Goal: Transaction & Acquisition: Purchase product/service

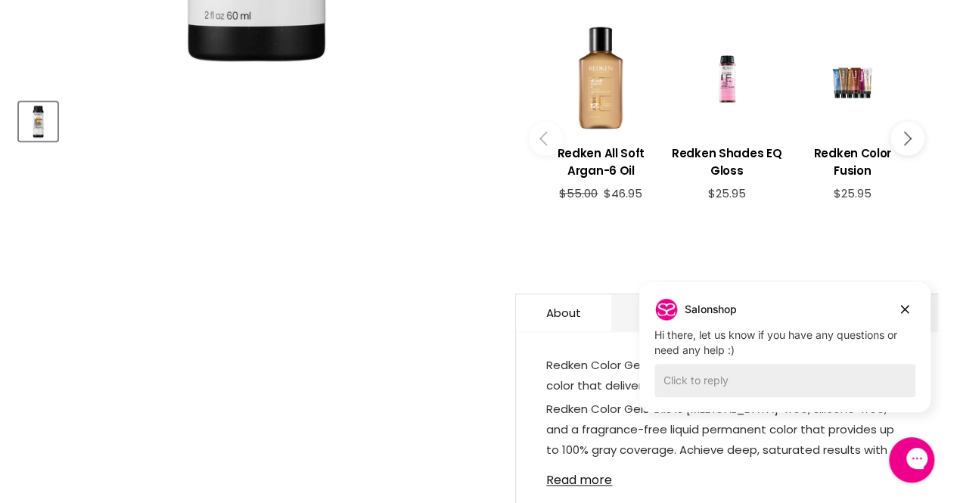
scroll to position [616, 0]
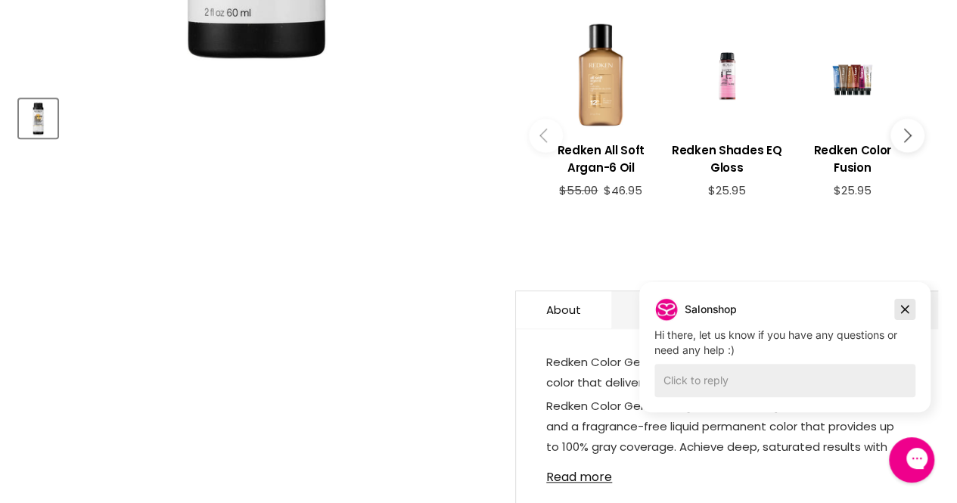
click at [907, 305] on icon "Dismiss campaign" at bounding box center [904, 309] width 15 height 18
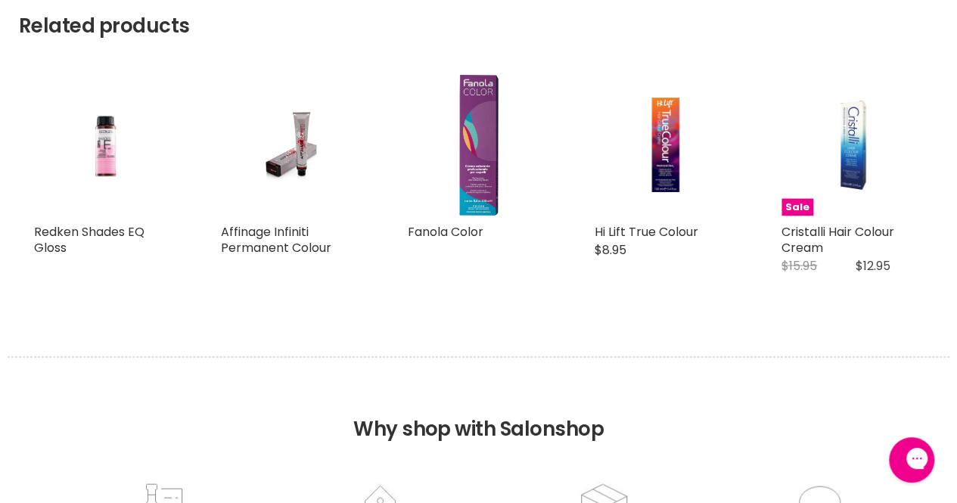
scroll to position [1352, 0]
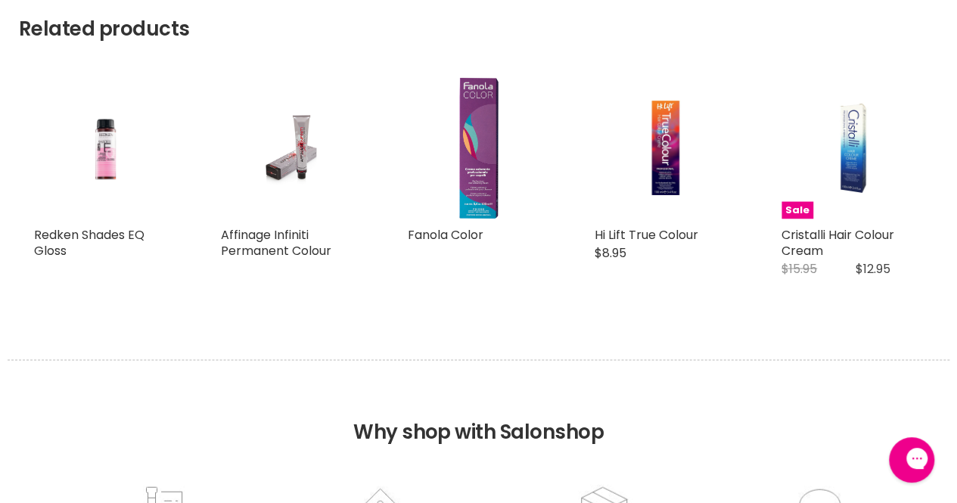
click at [265, 141] on img "Main content" at bounding box center [291, 147] width 94 height 141
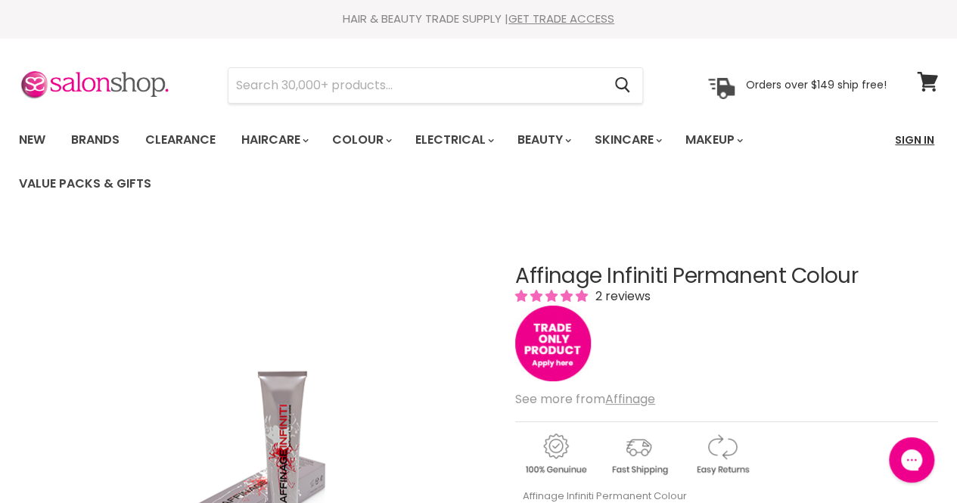
click at [925, 145] on link "Sign In" at bounding box center [915, 140] width 58 height 32
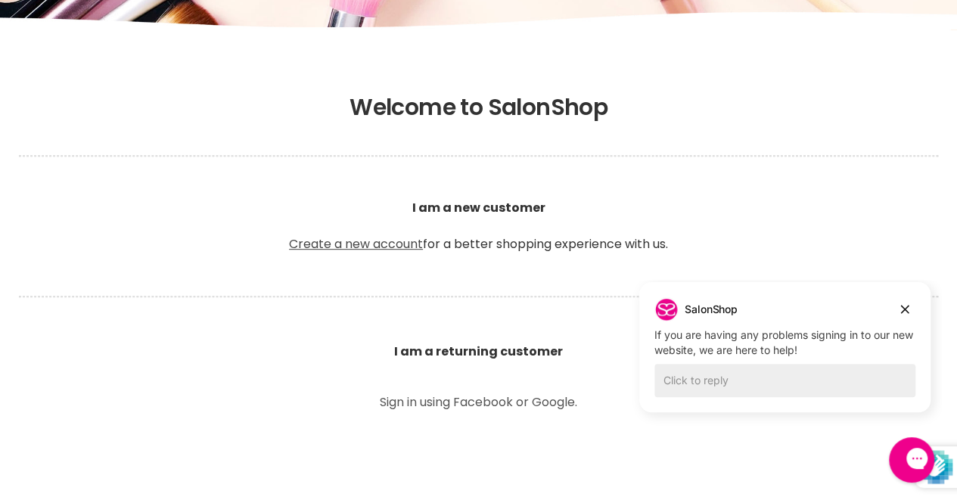
click at [338, 246] on link "Create a new account" at bounding box center [356, 243] width 134 height 17
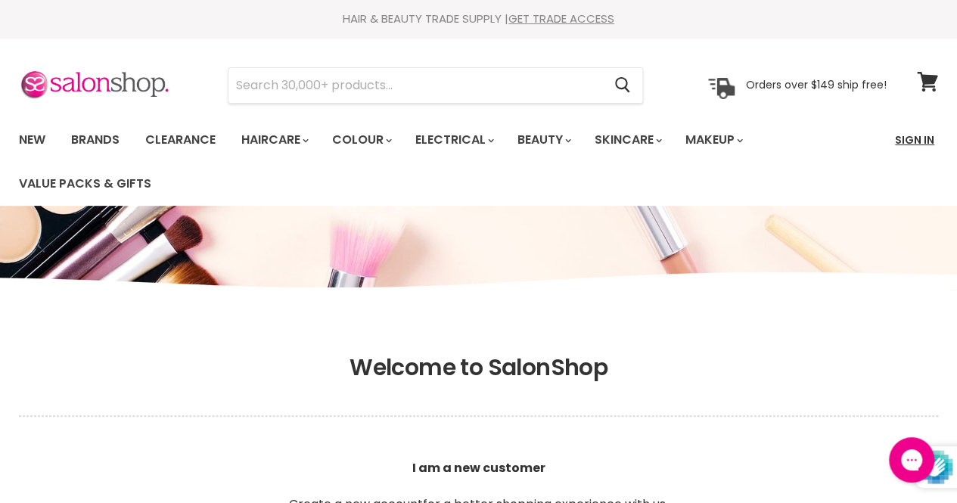
click at [914, 150] on link "Sign In" at bounding box center [915, 140] width 58 height 32
type input "[EMAIL_ADDRESS][DOMAIN_NAME]"
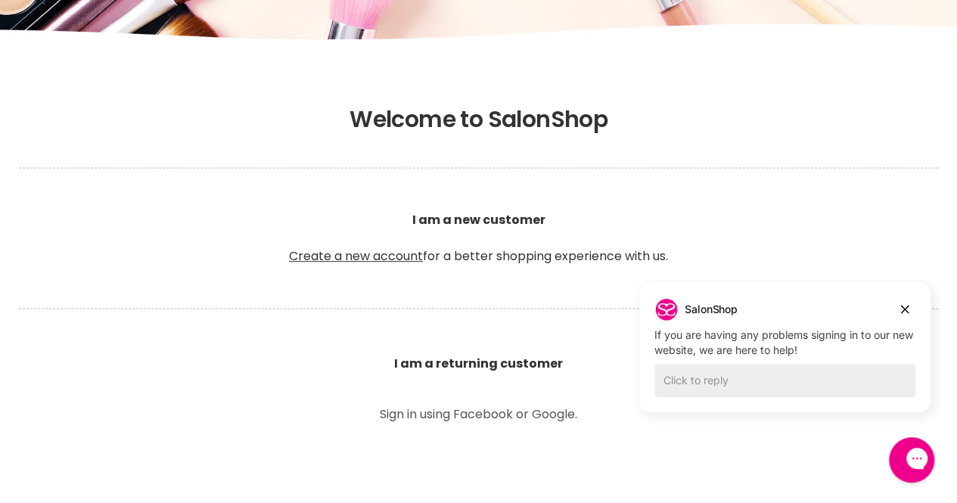
click at [474, 362] on b "I am a returning customer" at bounding box center [478, 363] width 169 height 17
click at [489, 420] on p "Sign in using Facebook or Google." at bounding box center [479, 415] width 340 height 12
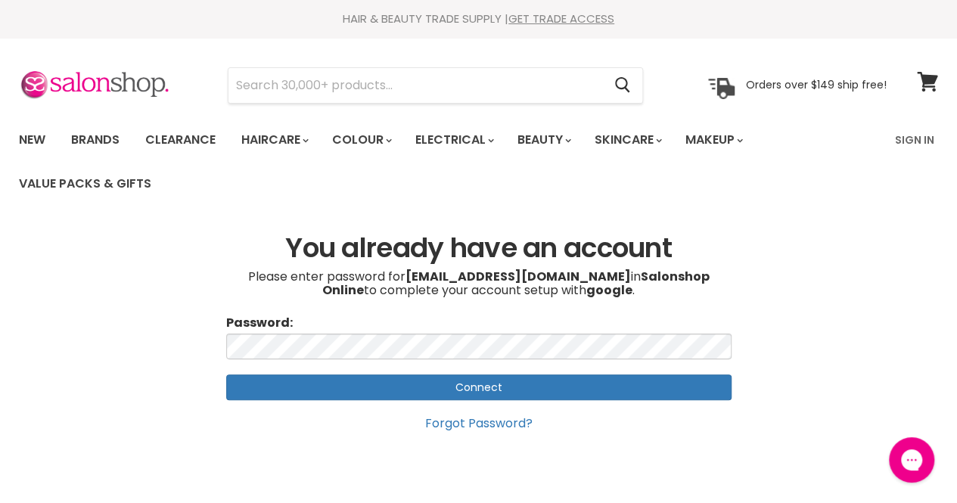
click at [375, 390] on input "Connect" at bounding box center [478, 388] width 505 height 26
click at [378, 388] on input "Connect" at bounding box center [478, 388] width 505 height 26
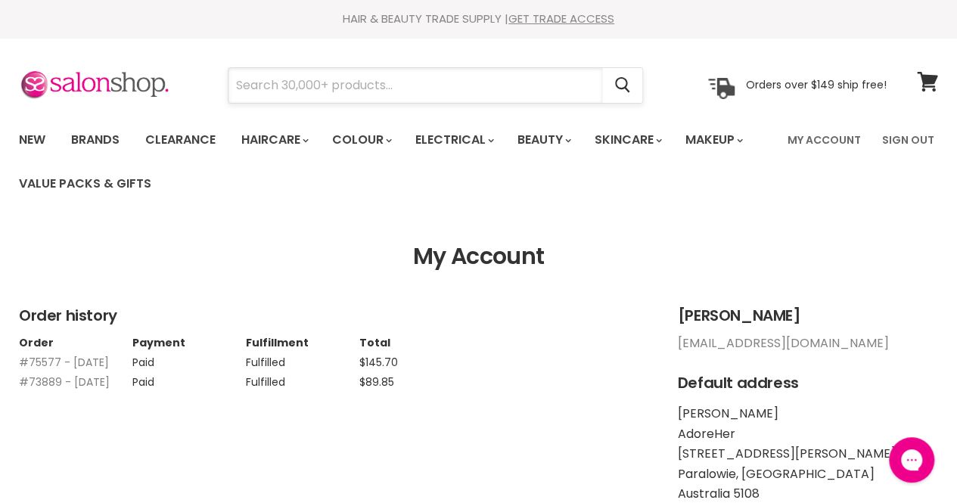
click at [331, 86] on input "Search" at bounding box center [416, 85] width 374 height 35
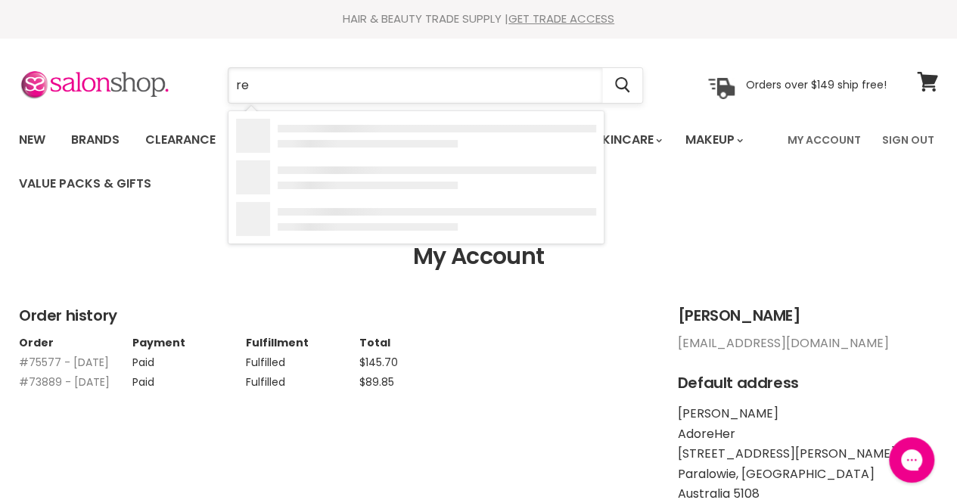
type input "red"
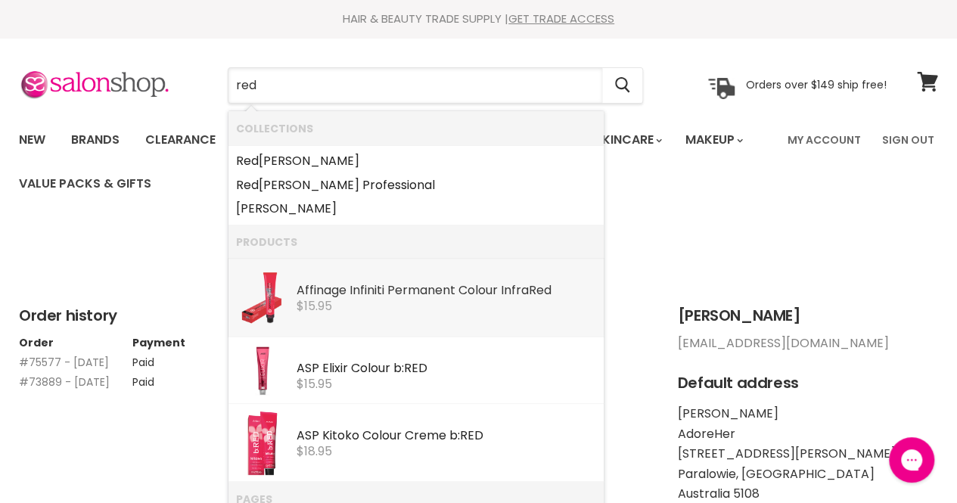
click at [320, 306] on span "$15.95" at bounding box center [315, 305] width 36 height 17
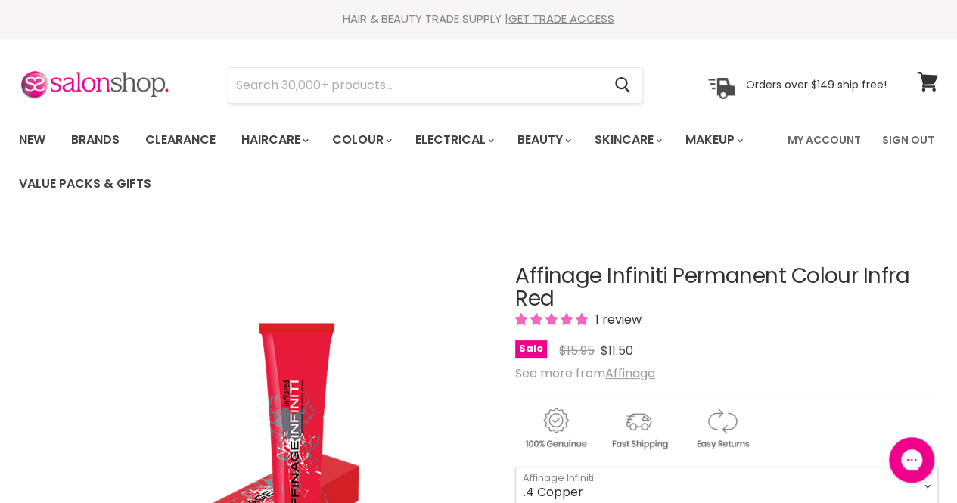
click at [710, 172] on ul "New Brands Clearance Haircare" at bounding box center [393, 162] width 771 height 88
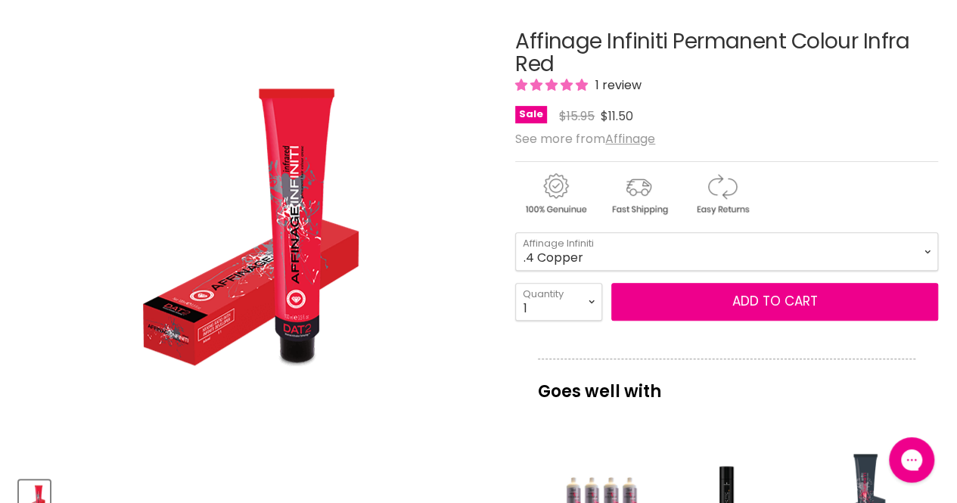
scroll to position [247, 0]
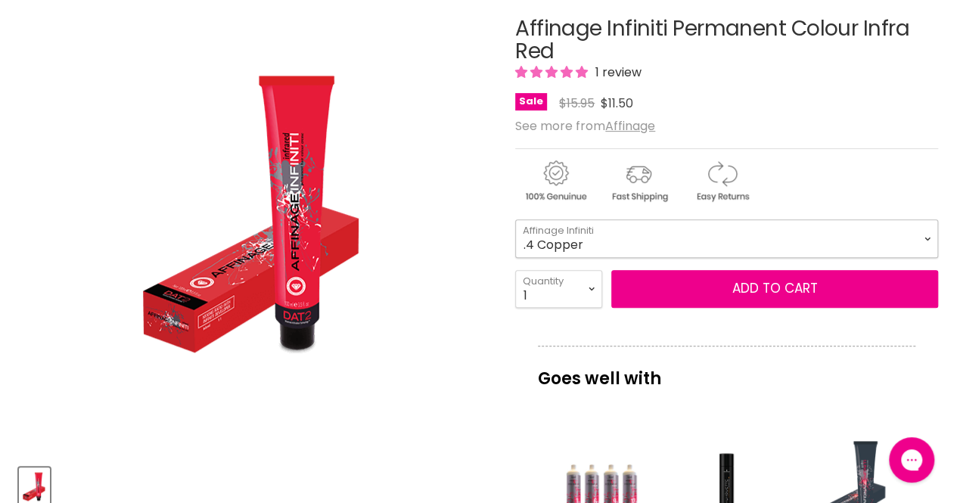
click at [776, 225] on select ".4 Copper .526 Magenta .6 Red .62 Red Violet .64 Red Copper" at bounding box center [726, 238] width 423 height 38
select select ".64 Red Copper"
click at [480, 414] on div "Click or scroll to zoom Tap or pinch to zoom" at bounding box center [256, 217] width 474 height 474
click at [918, 236] on select ".4 Copper .526 Magenta .6 Red .62 Red Violet .64 Red Copper" at bounding box center [726, 238] width 423 height 38
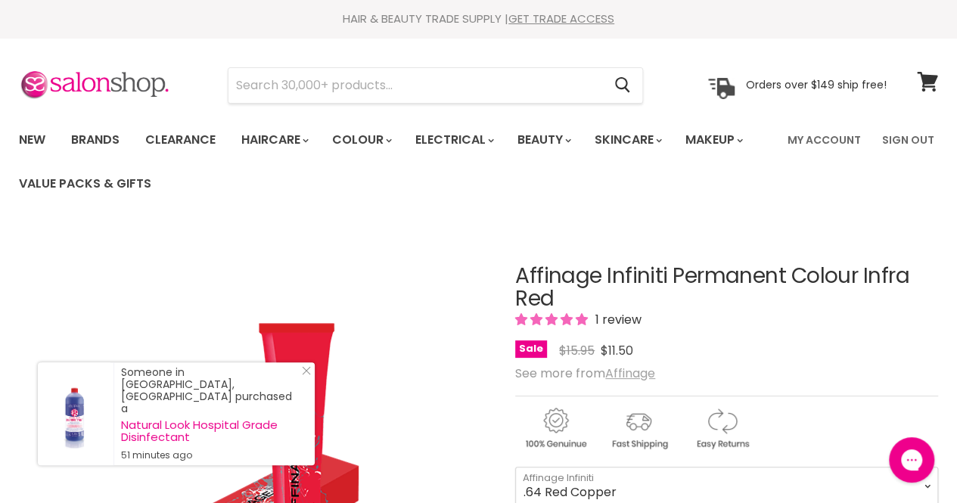
click at [631, 372] on u "Affinage" at bounding box center [630, 373] width 50 height 17
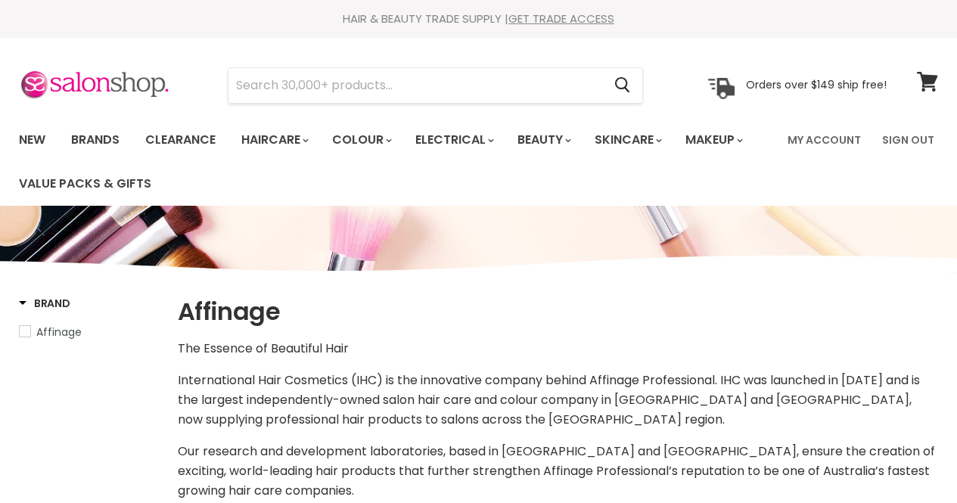
select select "manual"
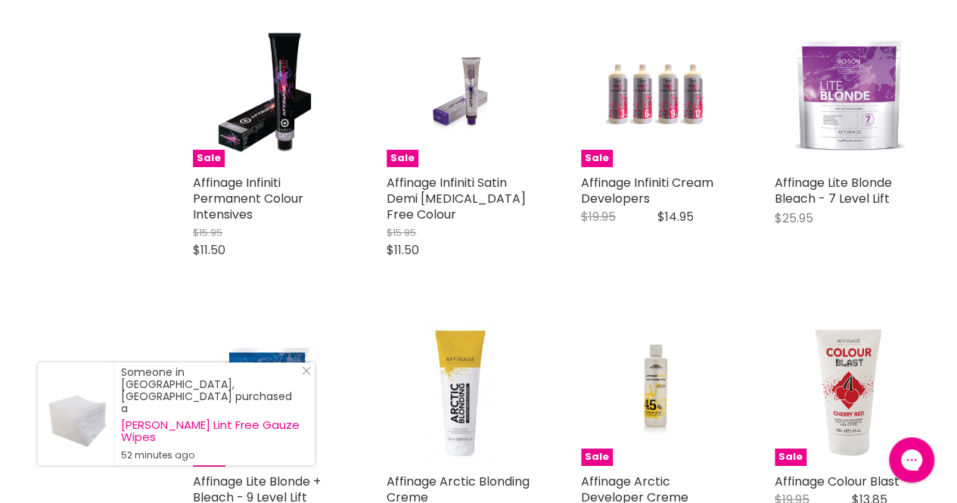
scroll to position [2545, 0]
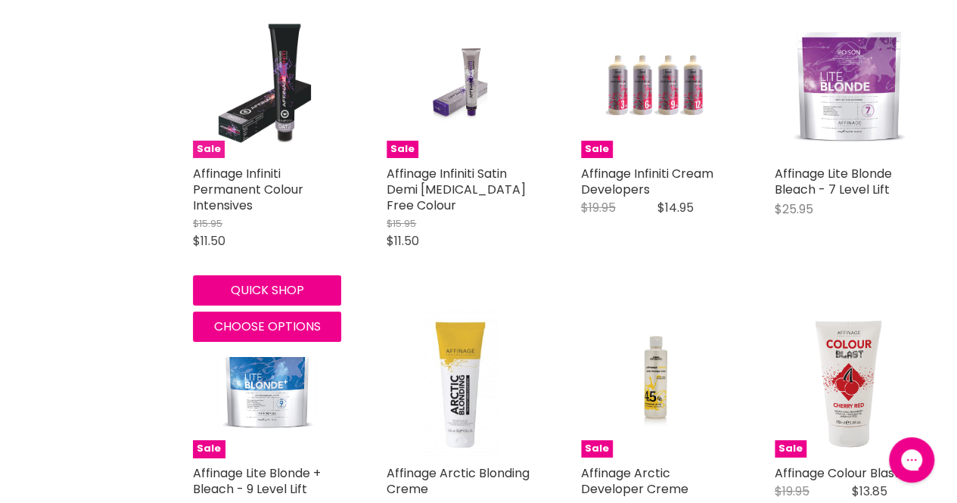
click at [258, 139] on img "Main content" at bounding box center [267, 84] width 117 height 148
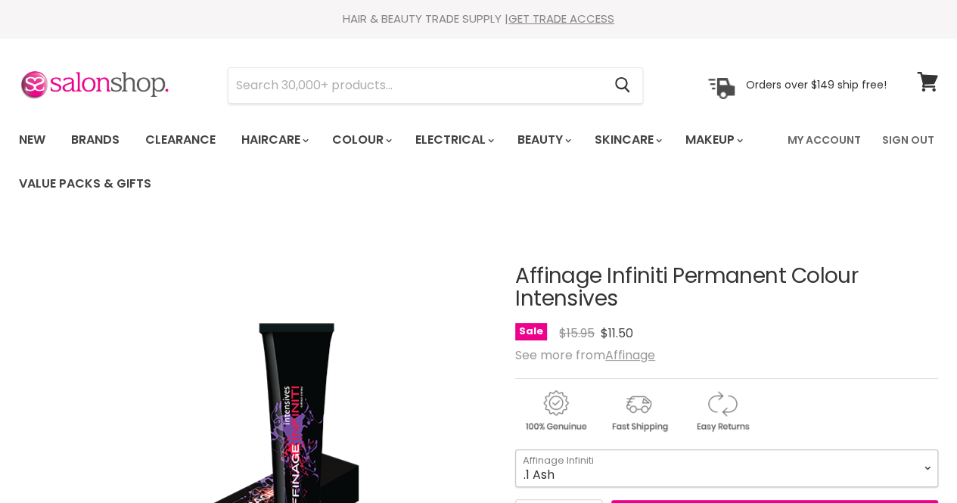
click at [834, 470] on select ".1 Ash .2 Pearl Violet .221 Extra Pearl Violet .3 Gold .4 Copper .7 [PERSON_NAM…" at bounding box center [726, 468] width 423 height 38
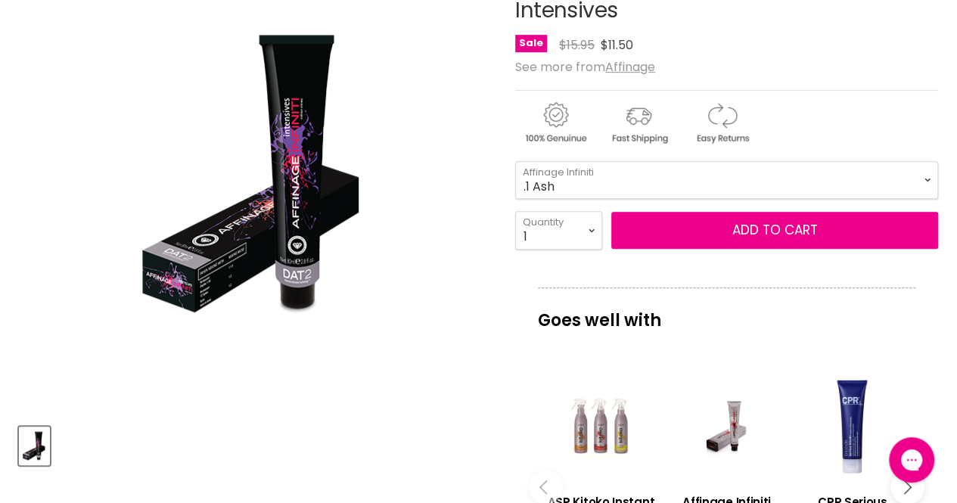
scroll to position [286, 0]
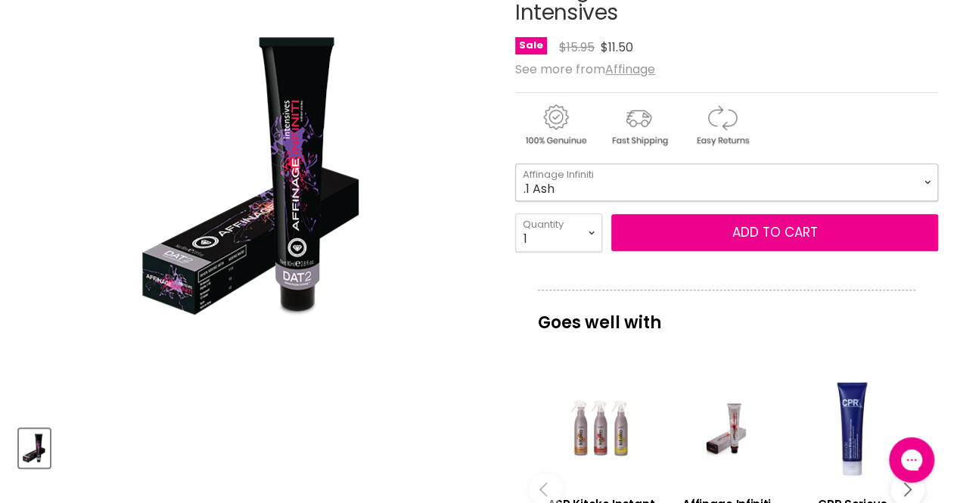
click at [731, 181] on select ".1 Ash .2 Pearl Violet .221 Extra Pearl Violet .3 Gold .4 Copper .7 [PERSON_NAM…" at bounding box center [726, 182] width 423 height 38
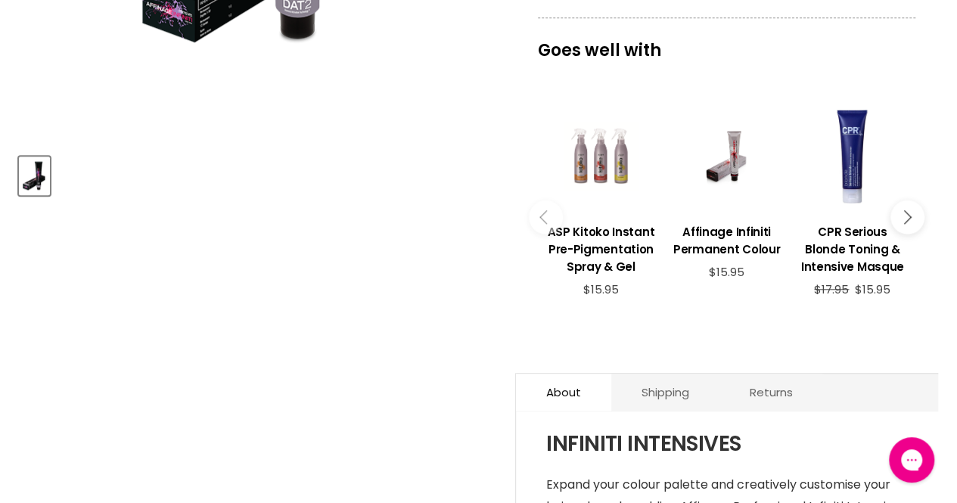
scroll to position [550, 0]
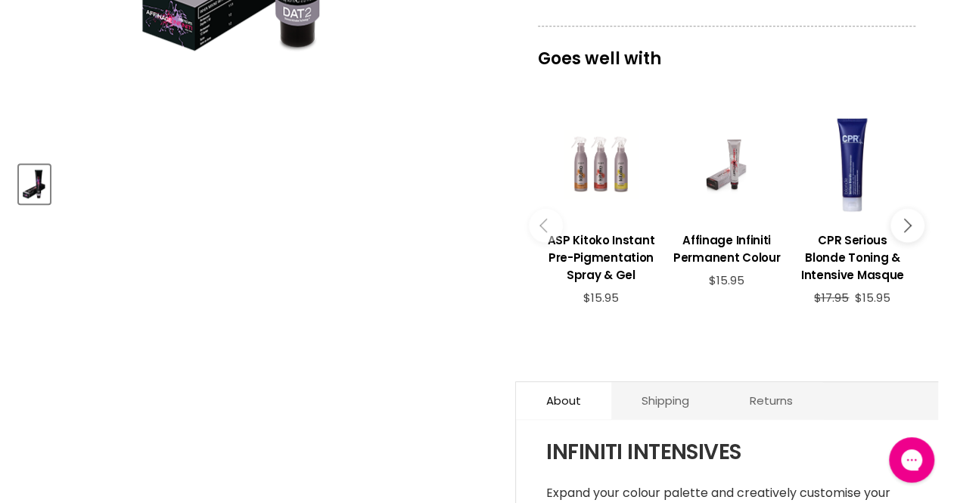
click at [738, 174] on div "Main content" at bounding box center [726, 165] width 110 height 110
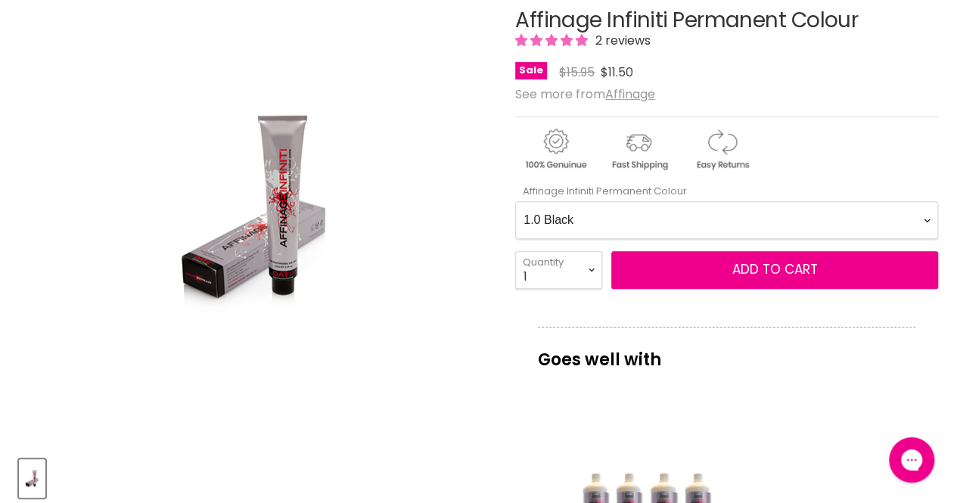
scroll to position [262, 0]
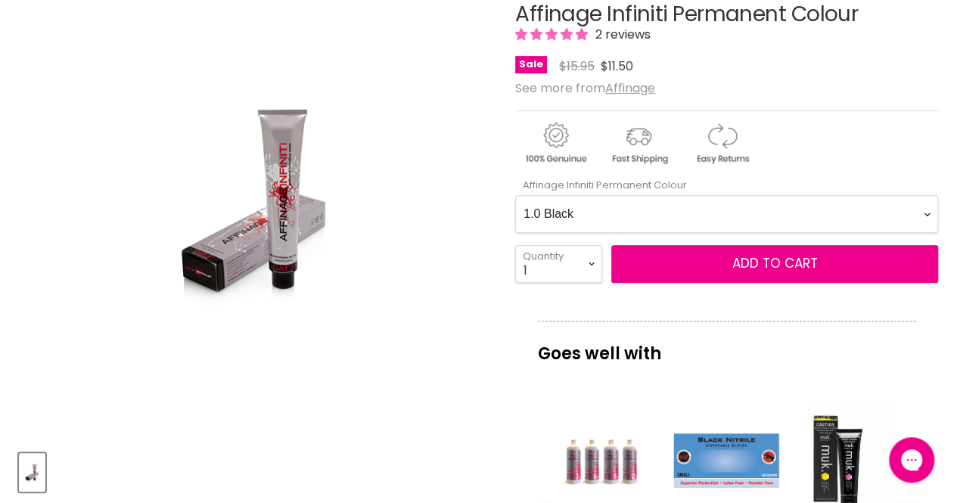
click at [698, 218] on Colour-0-0 "1.0 Black 2.0 Very Dark Brown 3.0 Dark Brown 3.66 Dark Burgundy Brown 4.0 Mediu…" at bounding box center [726, 214] width 423 height 38
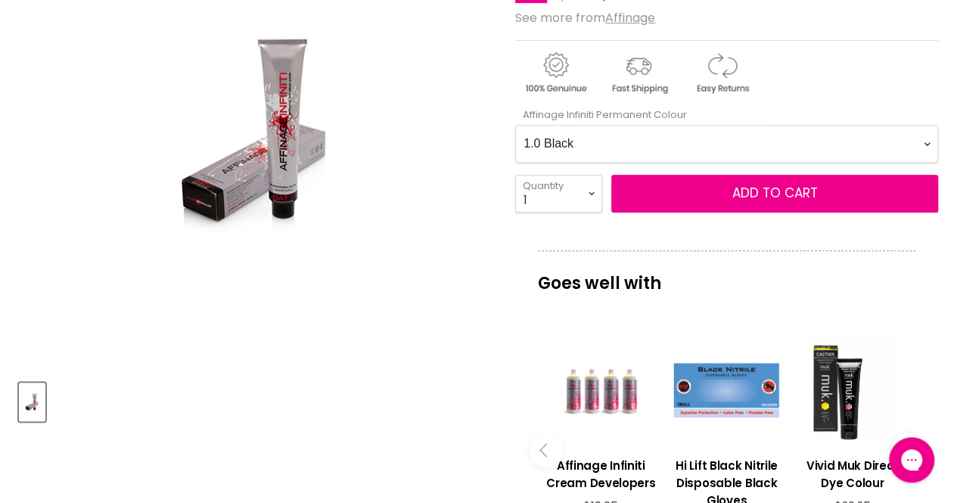
scroll to position [354, 0]
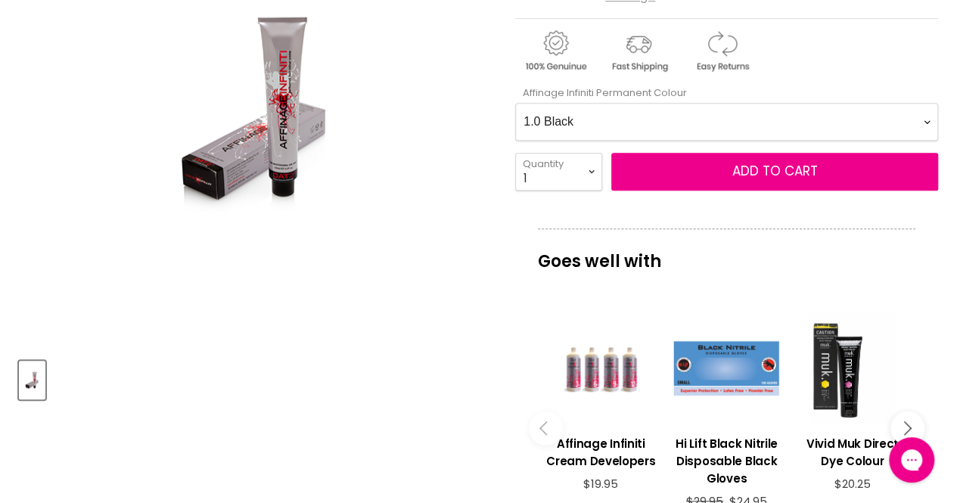
click at [794, 112] on Colour-0-0 "1.0 Black 2.0 Very Dark Brown 3.0 Dark Brown 3.66 Dark Burgundy Brown 4.0 Mediu…" at bounding box center [726, 122] width 423 height 38
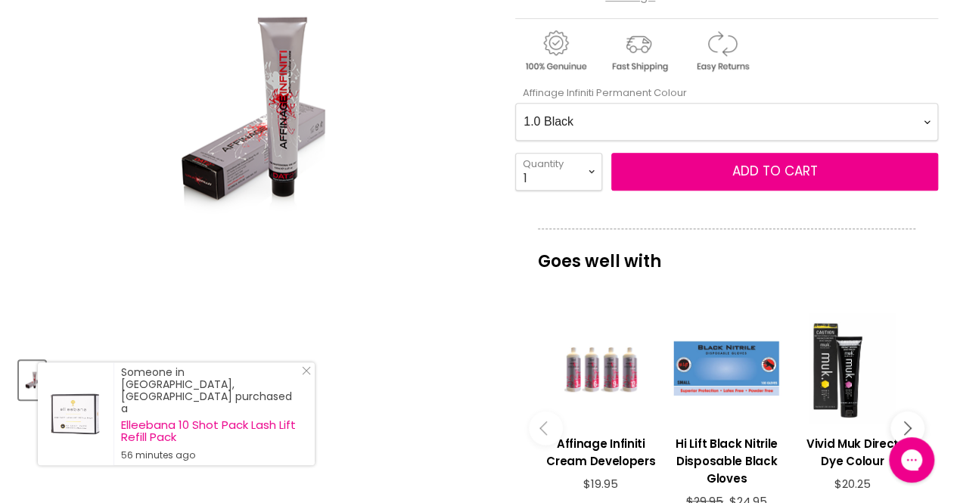
select Colour-0-0 "8.01 Light Natural Ash Blonde"
click at [515, 103] on Colour-0-0 "1.0 Black 2.0 Very Dark Brown 3.0 Dark Brown 3.66 Dark Burgundy Brown 4.0 Mediu…" at bounding box center [726, 122] width 423 height 38
click at [574, 170] on select "1 2 3 4 5 6 7 8 9 10+" at bounding box center [558, 172] width 87 height 38
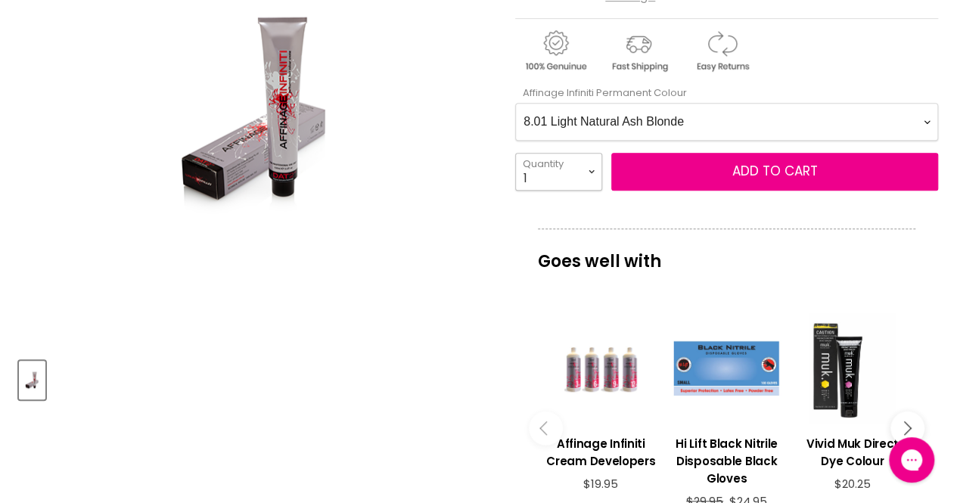
select select "2"
click at [515, 153] on select "1 2 3 4 5 6 7 8 9 10+" at bounding box center [558, 172] width 87 height 38
type input "2"
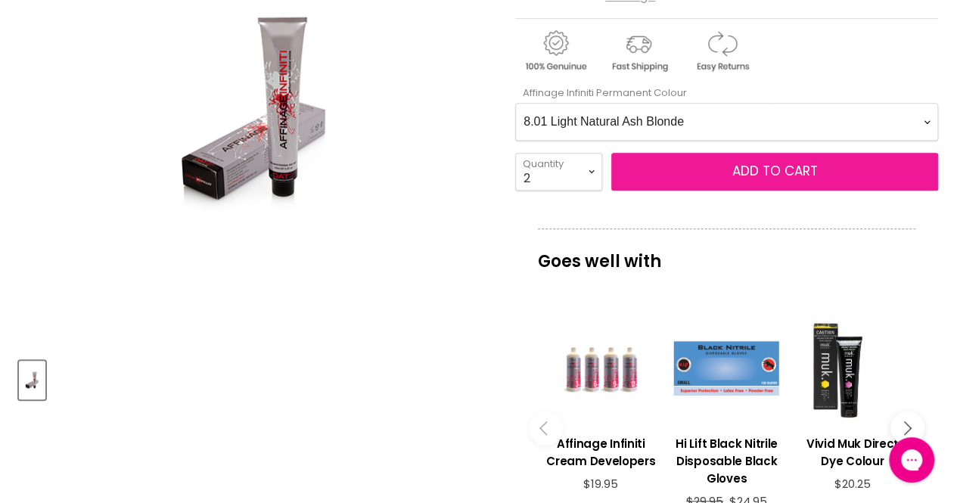
click at [708, 172] on button "Add to cart" at bounding box center [774, 172] width 327 height 38
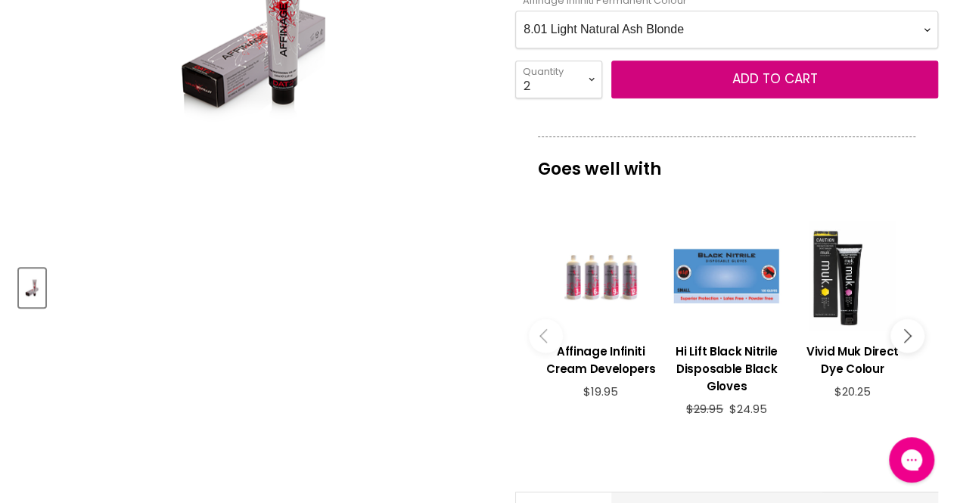
scroll to position [487, 0]
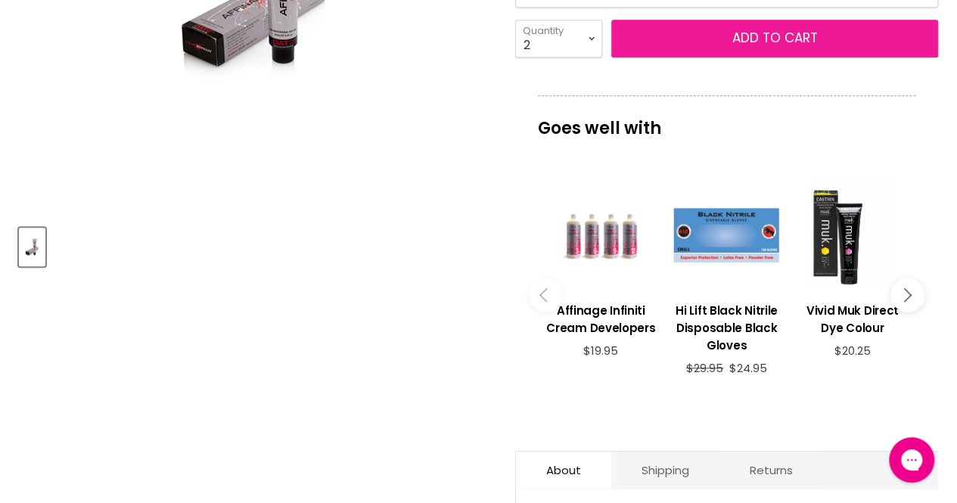
click at [779, 36] on span "Add to cart" at bounding box center [775, 38] width 86 height 18
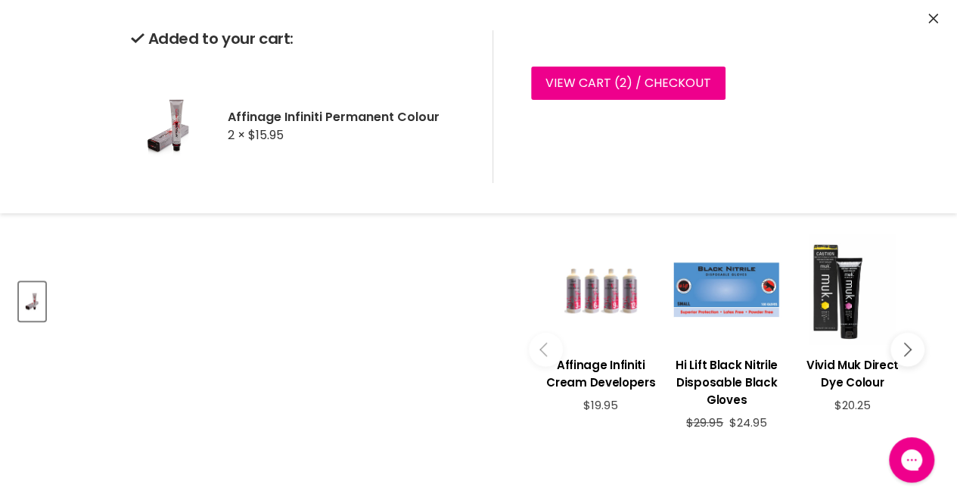
scroll to position [414, 0]
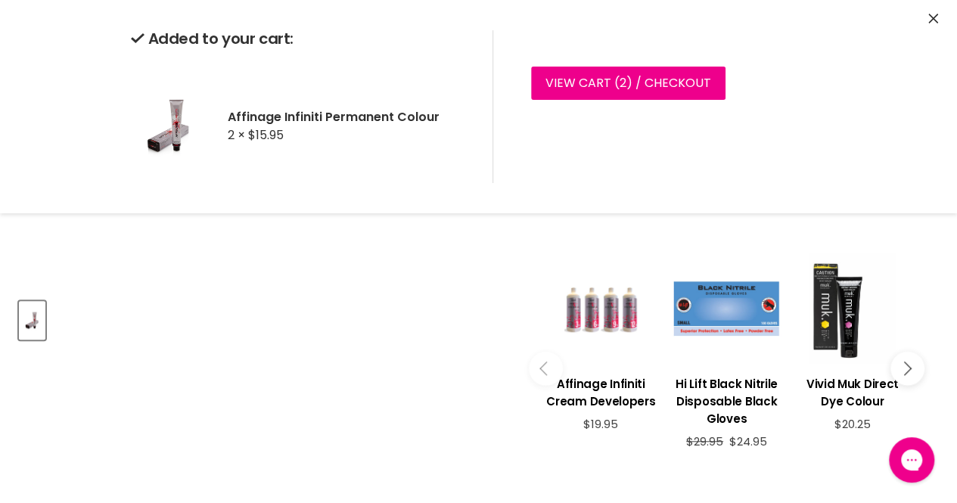
click at [333, 356] on article "Click or scroll to zoom Tap or pinch to zoom Affinage Infiniti Permanent Colour…" at bounding box center [478, 310] width 919 height 994
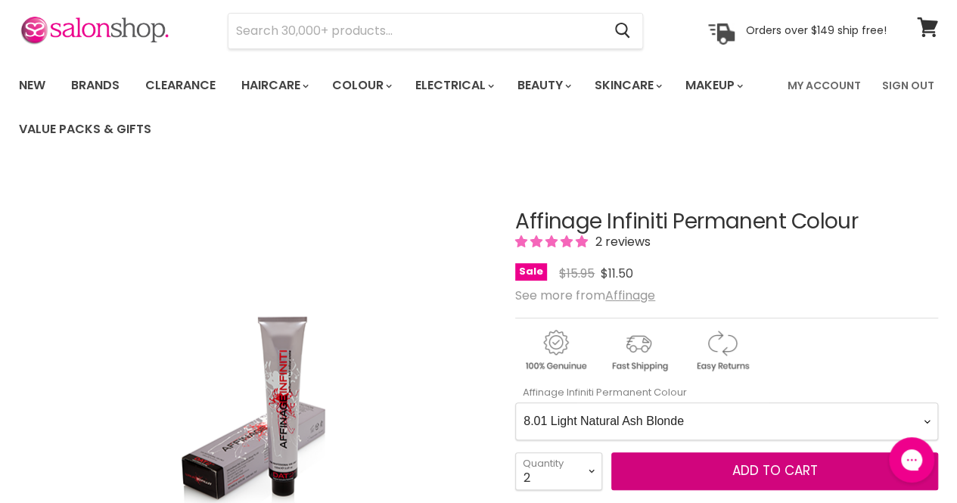
scroll to position [45, 0]
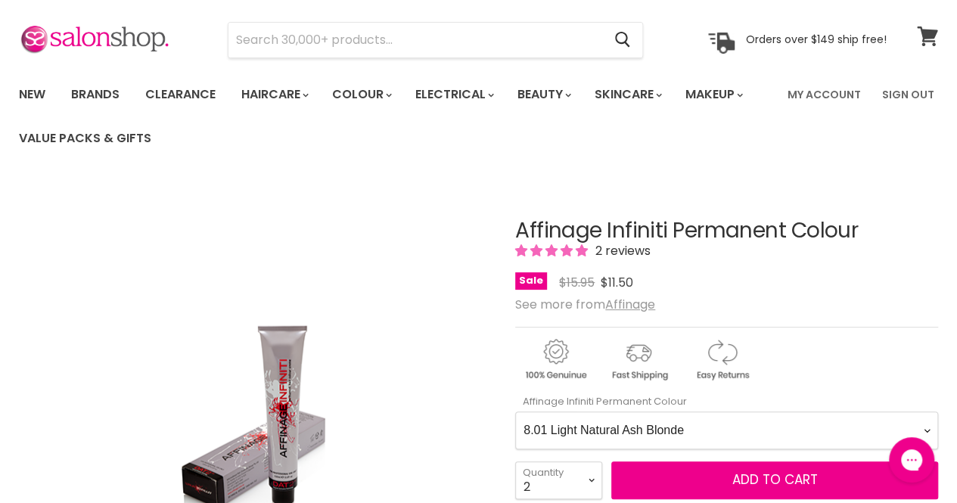
click at [926, 38] on icon at bounding box center [927, 36] width 20 height 20
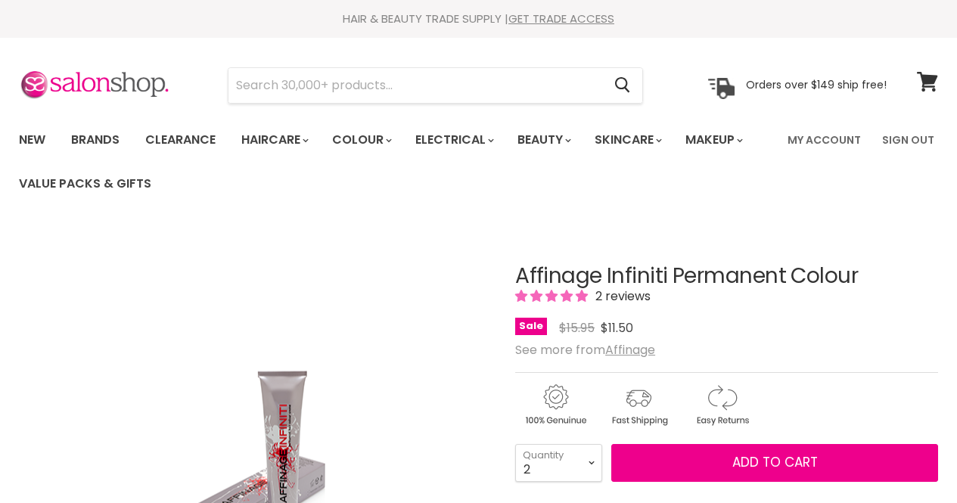
select select "2"
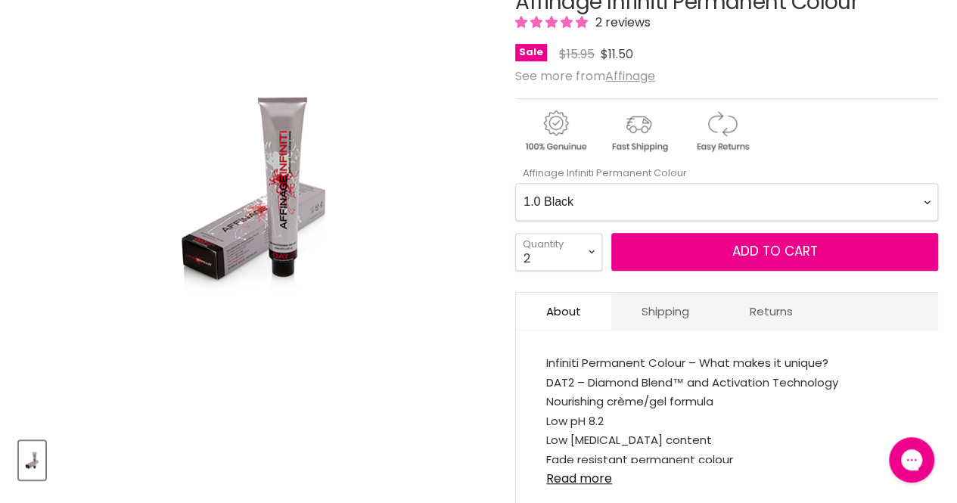
scroll to position [272, 0]
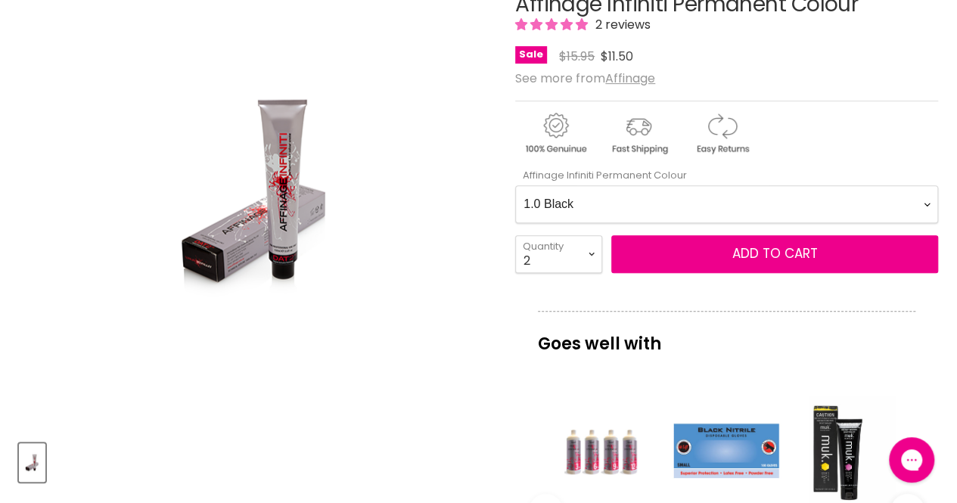
click at [712, 201] on Colour-0-0 "1.0 Black 2.0 Very Dark Brown 3.0 Dark Brown 3.66 Dark Burgundy Brown 4.0 Mediu…" at bounding box center [726, 204] width 423 height 38
click at [515, 185] on Colour-0-0 "1.0 Black 2.0 Very Dark Brown 3.0 Dark Brown 3.66 Dark Burgundy Brown 4.0 Mediu…" at bounding box center [726, 204] width 423 height 38
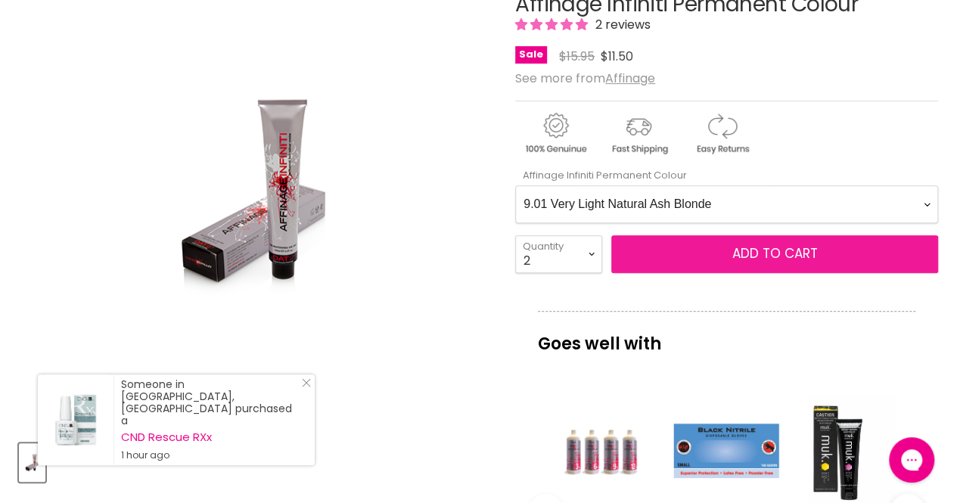
click at [761, 238] on button "Add to cart" at bounding box center [774, 254] width 327 height 38
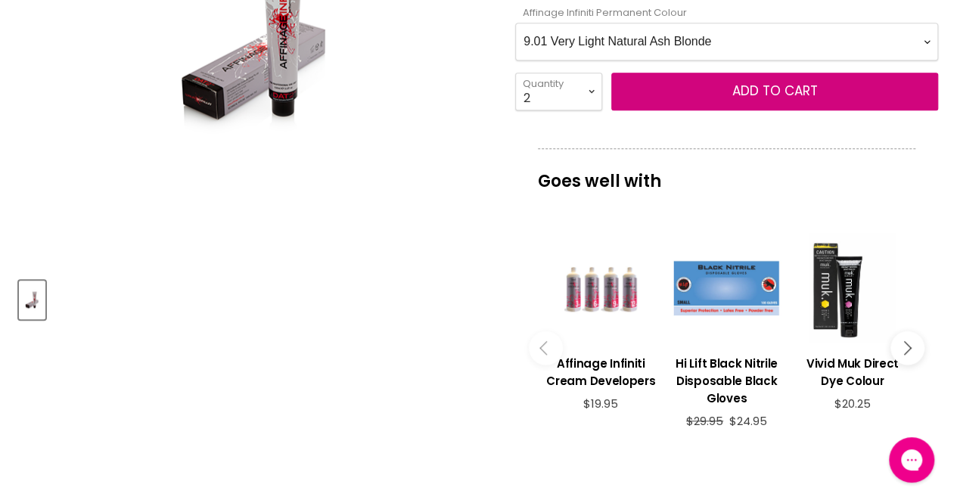
scroll to position [419, 0]
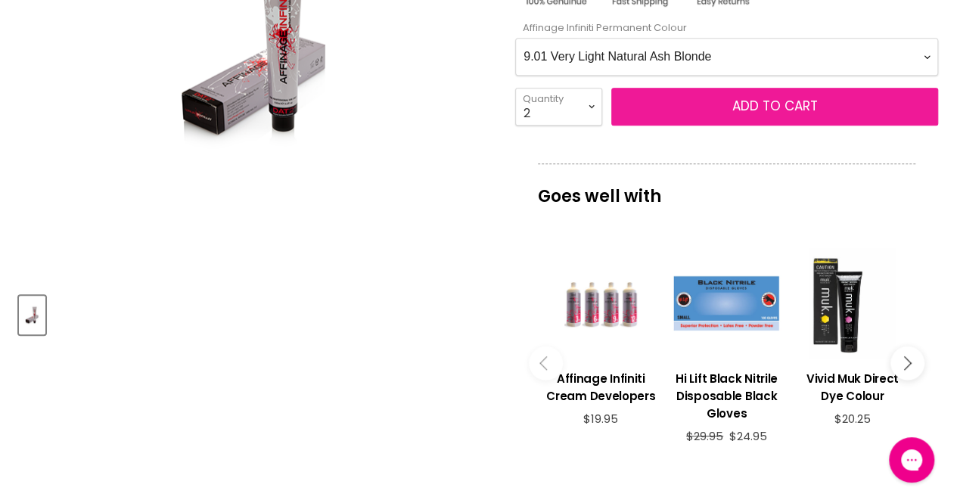
click at [764, 107] on span "Add to cart" at bounding box center [775, 106] width 86 height 18
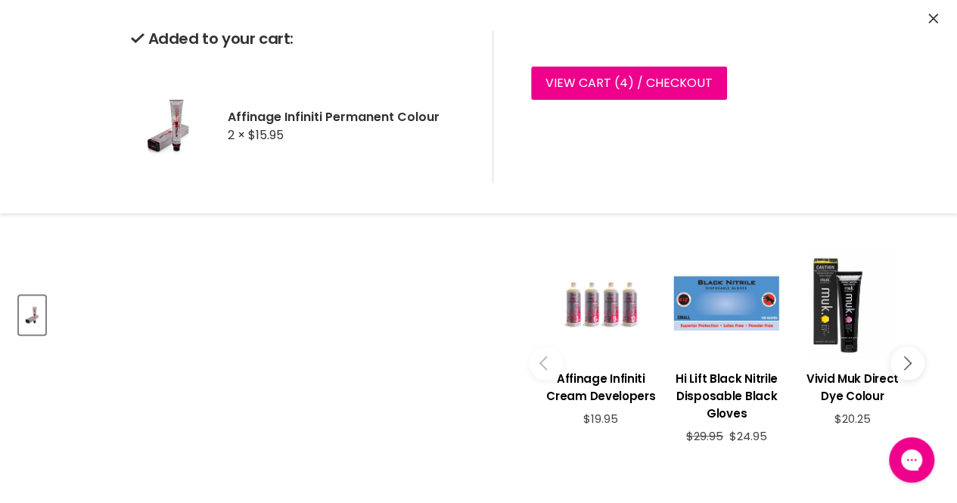
click at [384, 308] on div "Product thumbnails" at bounding box center [256, 312] width 478 height 43
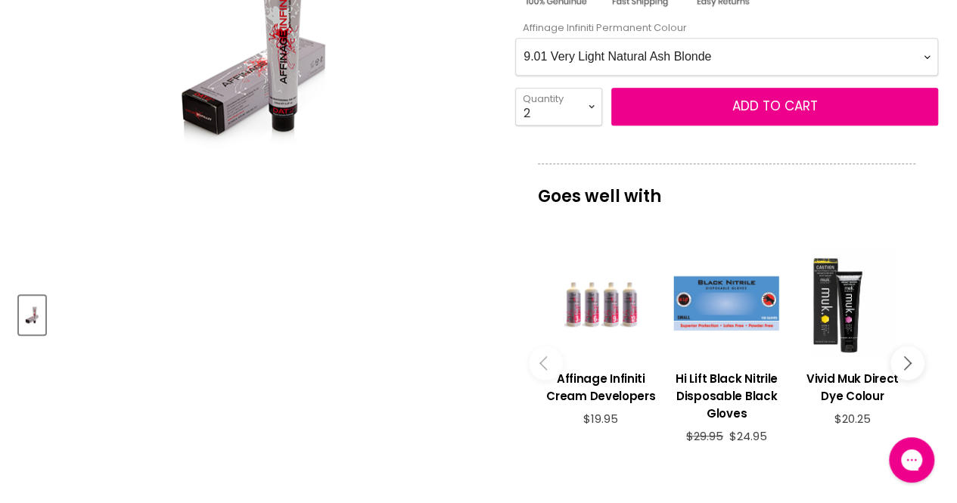
click at [636, 52] on Colour-0-0 "1.0 Black 2.0 Very Dark Brown 3.0 Dark Brown 3.66 Dark Burgundy Brown 4.0 Mediu…" at bounding box center [726, 57] width 423 height 38
select Colour-0-0 "10.2 Extra Light Pearl Blonde"
click at [515, 38] on Colour-0-0 "1.0 Black 2.0 Very Dark Brown 3.0 Dark Brown 3.66 Dark Burgundy Brown 4.0 Mediu…" at bounding box center [726, 57] width 423 height 38
click at [568, 107] on select "1 2 3 4 5 6 7 8 9 10+" at bounding box center [558, 107] width 87 height 38
select select "1"
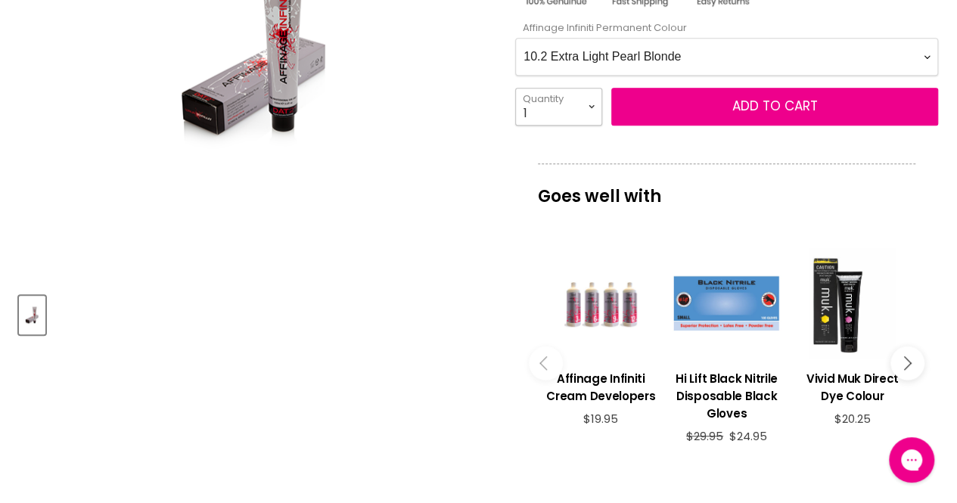
click at [515, 88] on select "1 2 3 4 5 6 7 8 9 10+" at bounding box center [558, 107] width 87 height 38
type input "1"
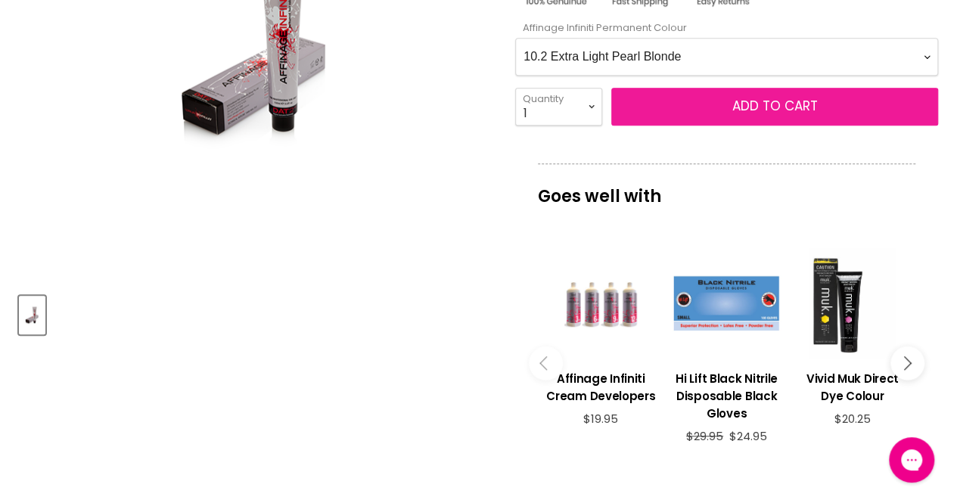
click at [745, 107] on span "Add to cart" at bounding box center [775, 106] width 86 height 18
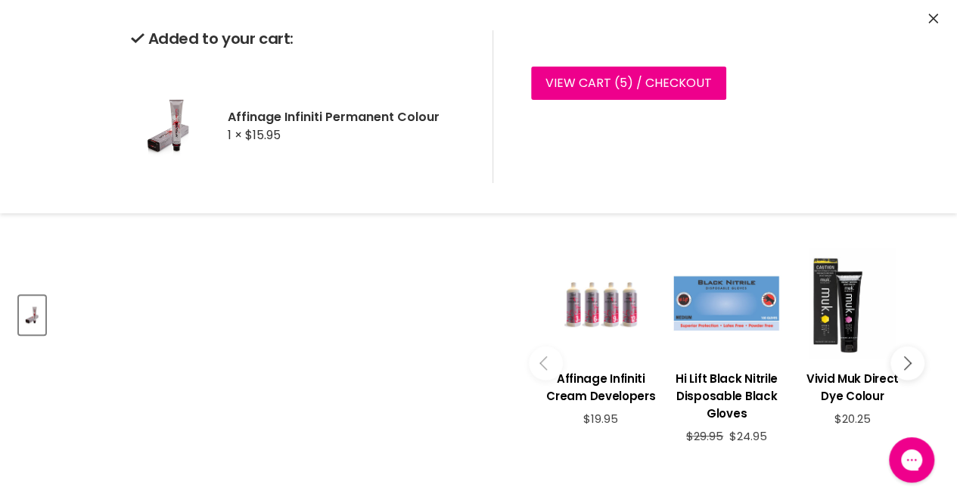
click at [726, 290] on div "Main content" at bounding box center [726, 303] width 110 height 110
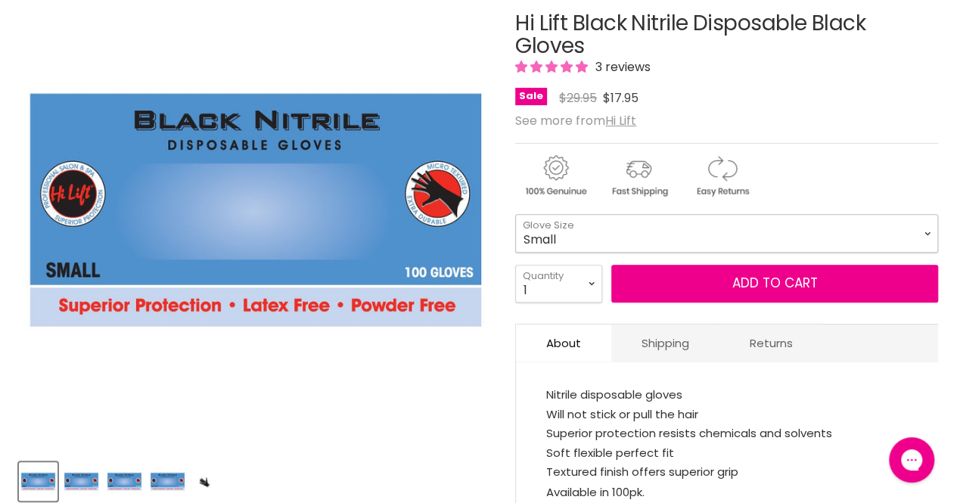
click at [825, 236] on select "Small Medium Large Extra Large" at bounding box center [726, 233] width 423 height 38
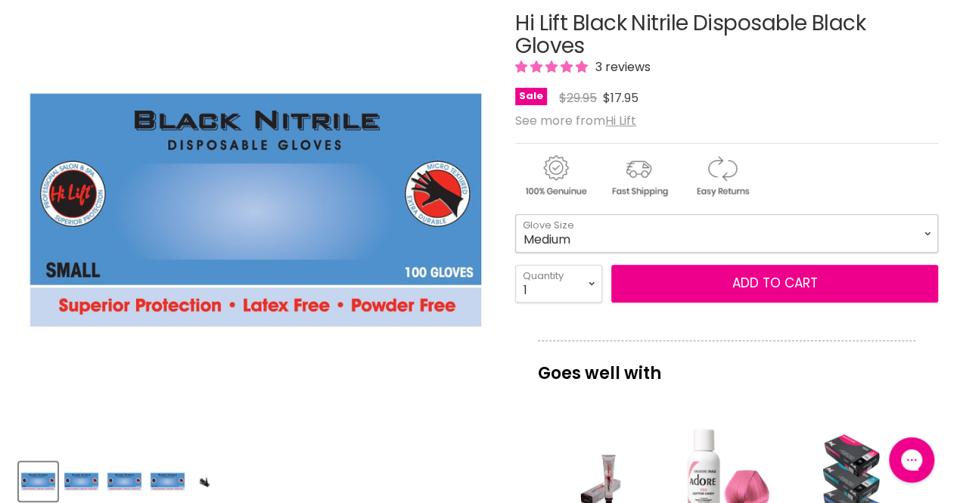
click at [515, 214] on select "Small Medium Large Extra Large" at bounding box center [726, 233] width 423 height 38
select select "Medium"
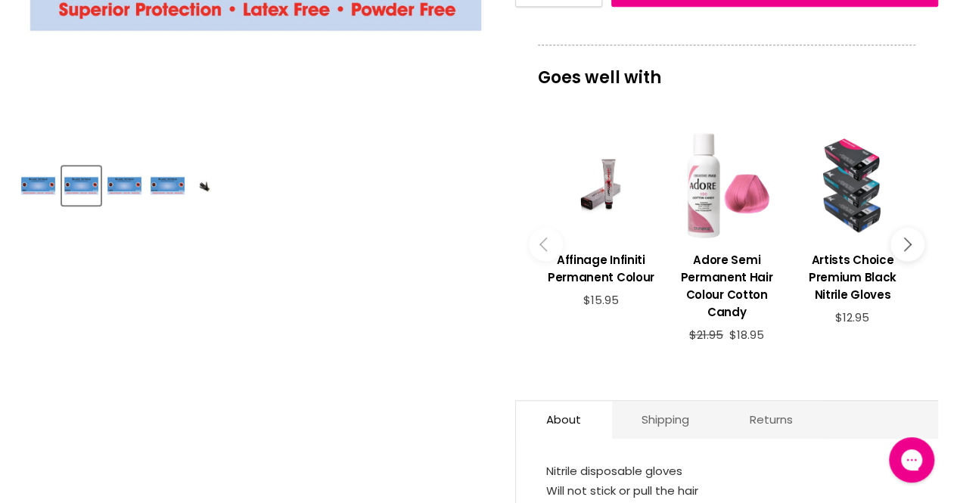
scroll to position [539, 0]
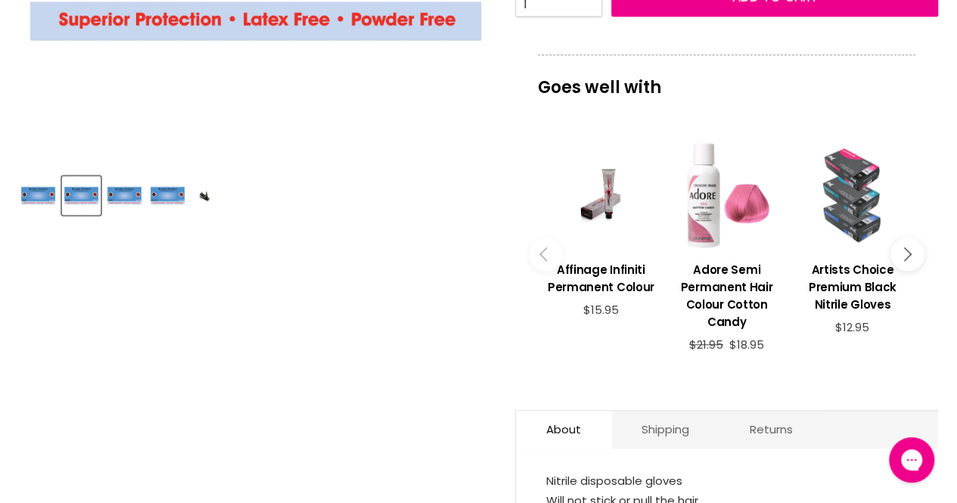
click at [855, 198] on div "Main content" at bounding box center [853, 194] width 110 height 110
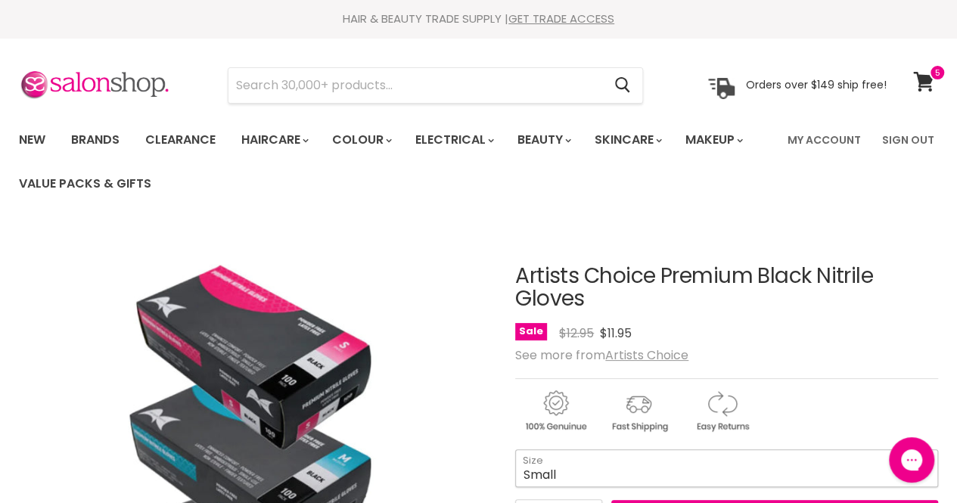
click at [615, 458] on select "Small Medium Large" at bounding box center [726, 468] width 423 height 38
click at [515, 449] on select "Small Medium Large" at bounding box center [726, 468] width 423 height 38
select select "Medium"
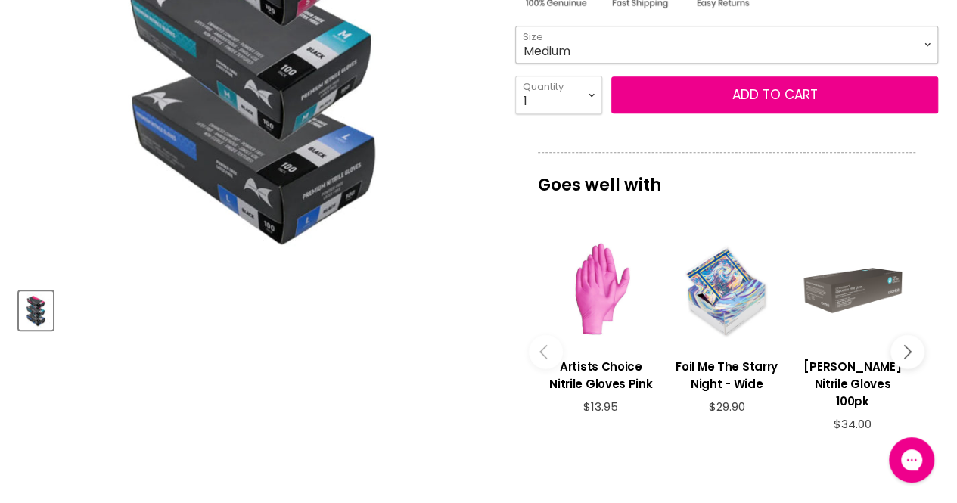
scroll to position [418, 0]
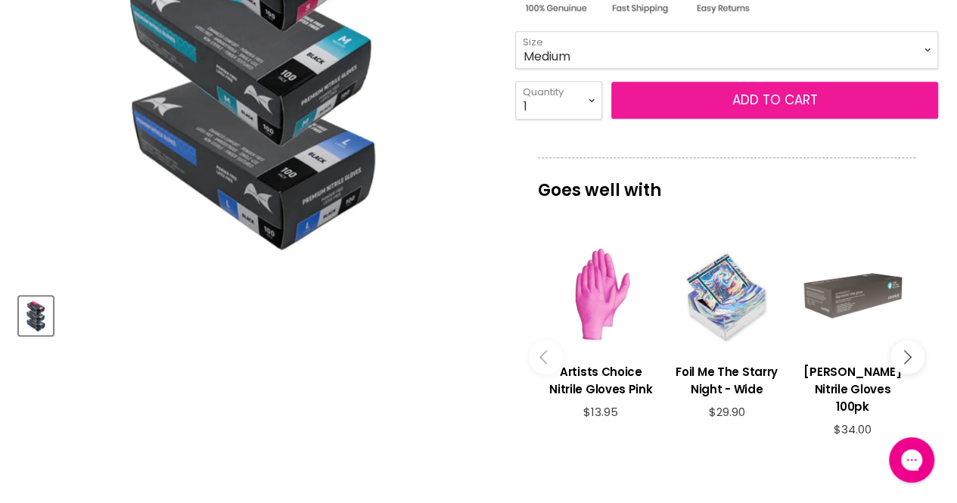
click at [755, 92] on button "Add to cart" at bounding box center [774, 101] width 327 height 38
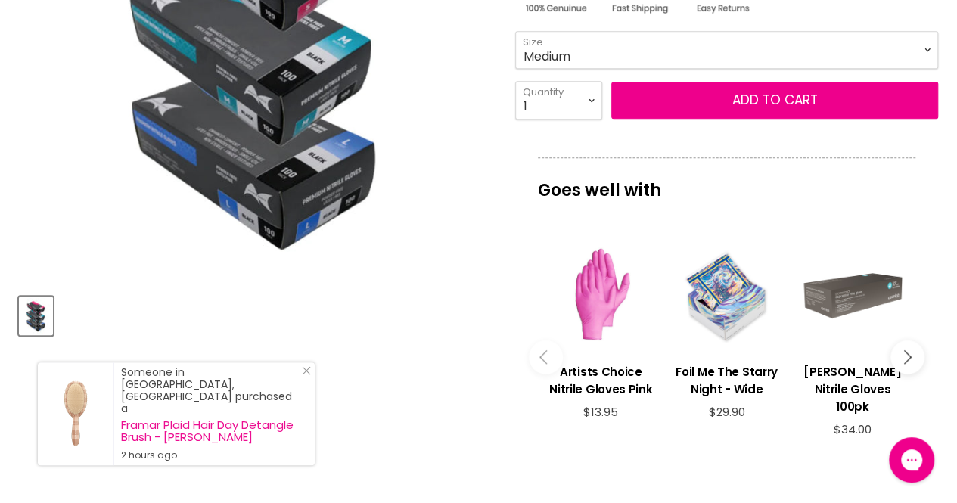
drag, startPoint x: 955, startPoint y: 130, endPoint x: 957, endPoint y: 184, distance: 53.8
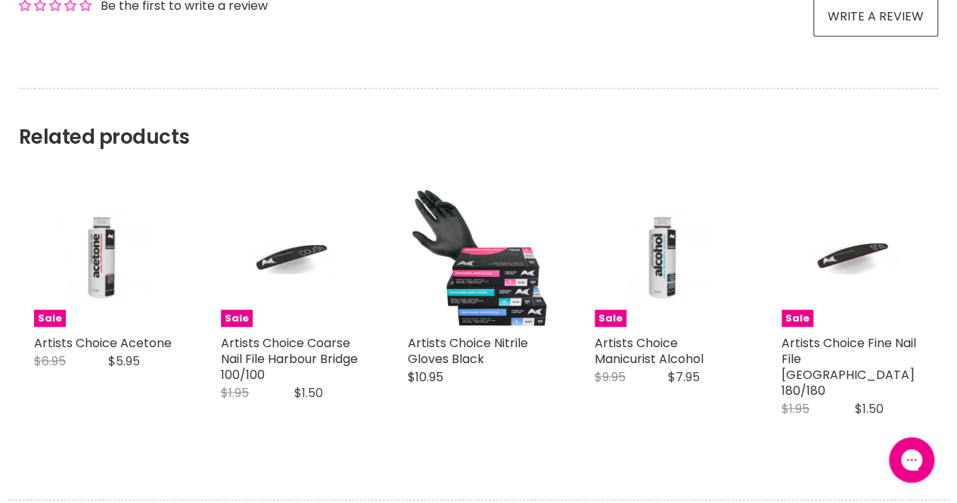
scroll to position [1271, 0]
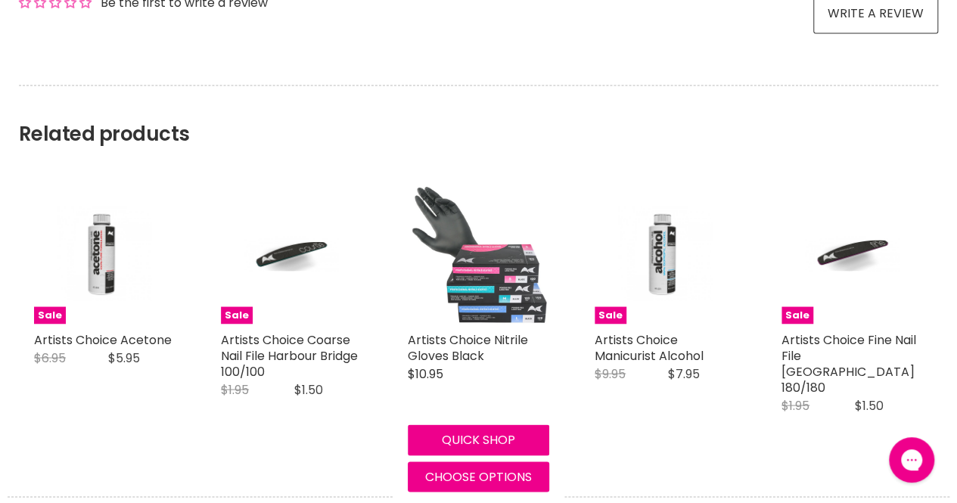
click at [520, 246] on img "Main content" at bounding box center [478, 252] width 141 height 141
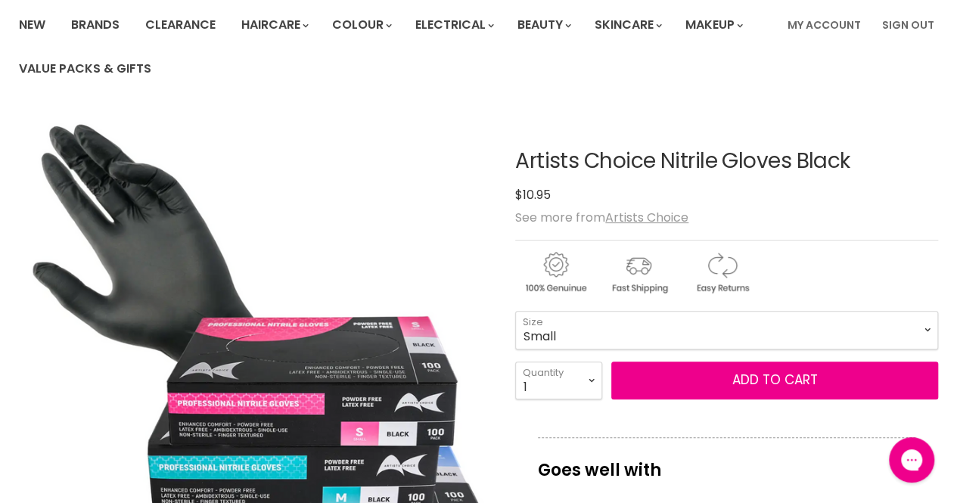
scroll to position [149, 0]
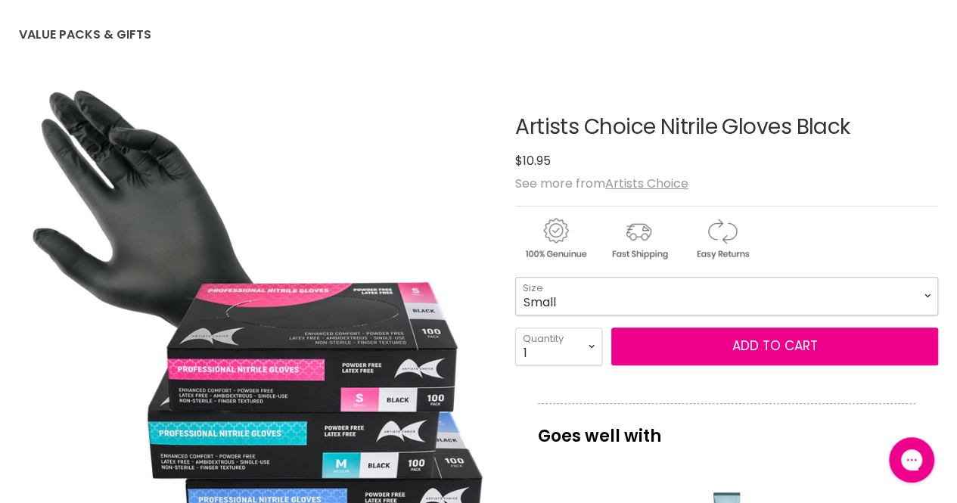
click at [679, 293] on select "Small Medium Large" at bounding box center [726, 296] width 423 height 38
click at [515, 277] on select "Small Medium Large" at bounding box center [726, 296] width 423 height 38
select select "Medium"
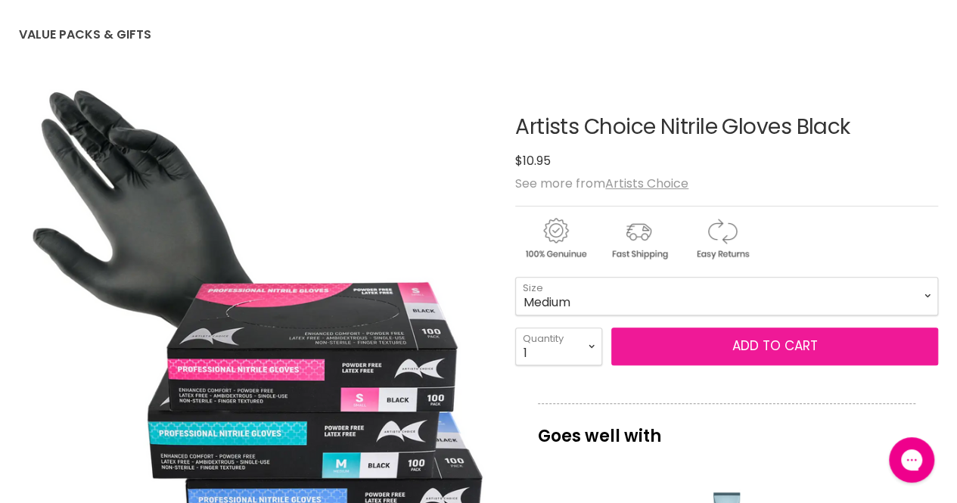
click at [690, 347] on button "Add to cart" at bounding box center [774, 347] width 327 height 38
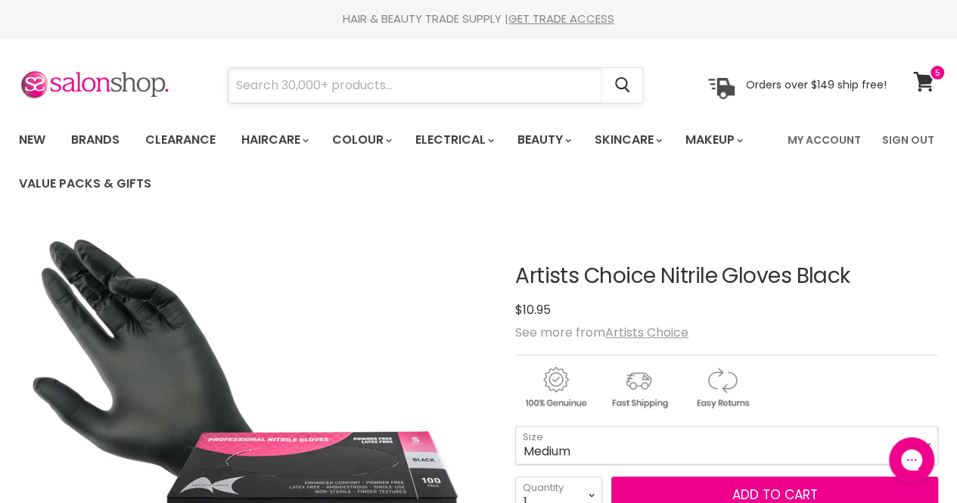
click at [327, 79] on input "Search" at bounding box center [416, 85] width 374 height 35
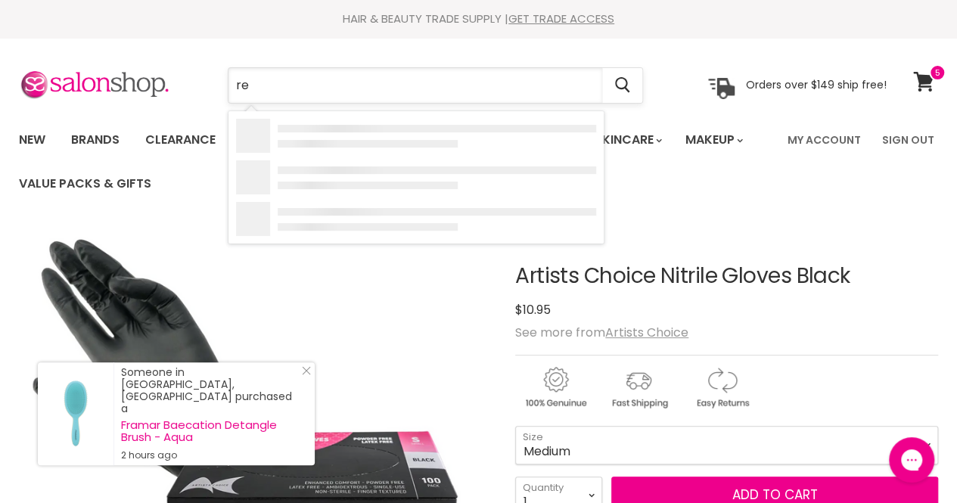
type input "red"
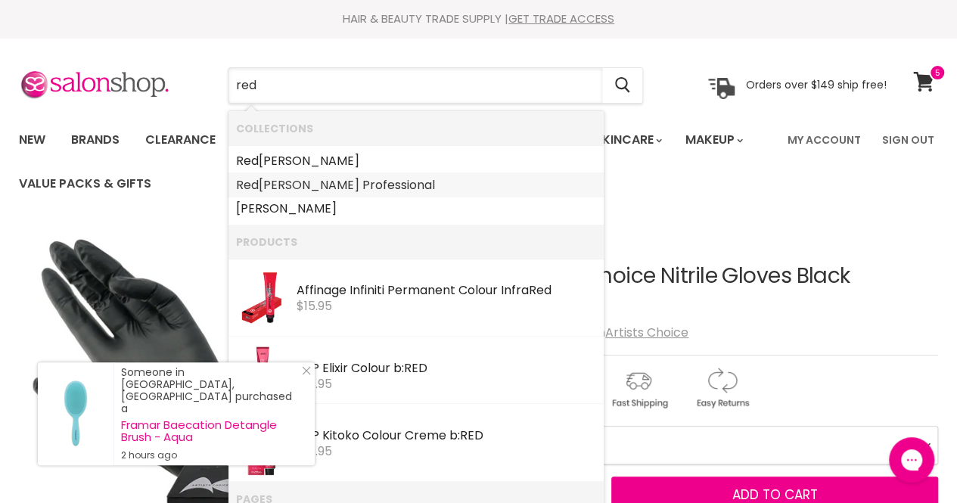
click at [297, 178] on link "Red [PERSON_NAME] Professional" at bounding box center [416, 185] width 360 height 24
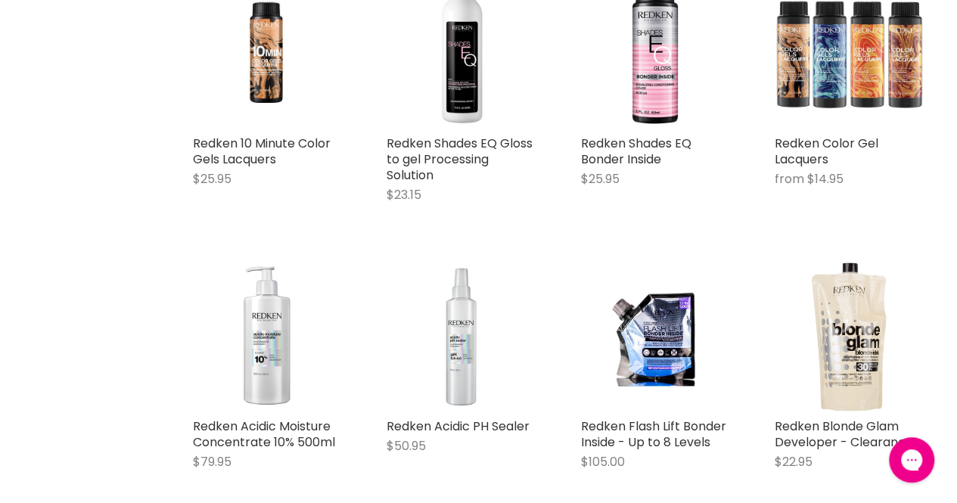
scroll to position [906, 0]
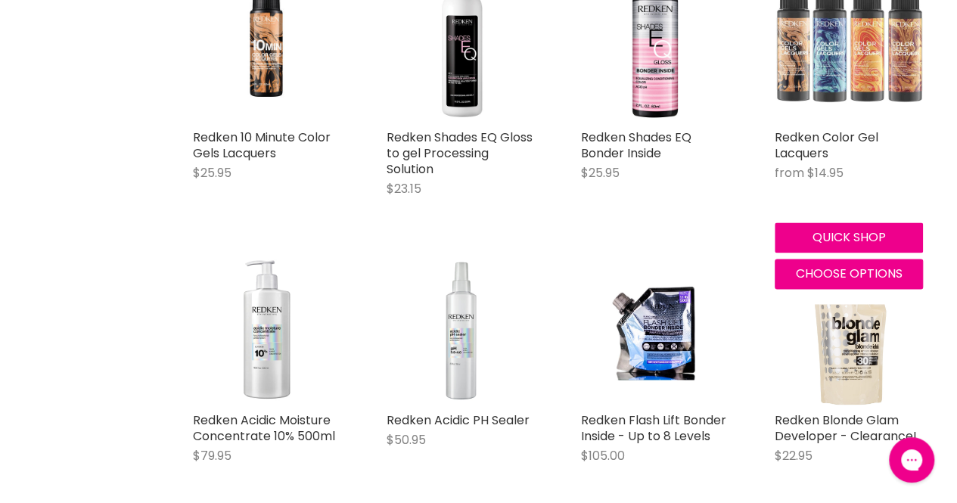
click at [812, 37] on img "Main content" at bounding box center [849, 47] width 148 height 148
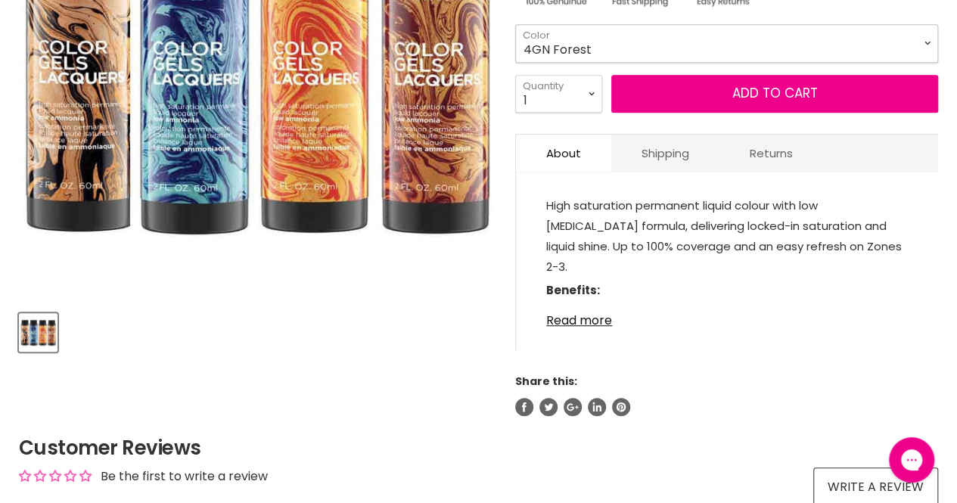
click at [680, 56] on select "4GN Forest 6GN [PERSON_NAME] 8GN Ivy 3N Espresso 4N Chicory 5N Walnut 6N Moroca…" at bounding box center [726, 43] width 423 height 38
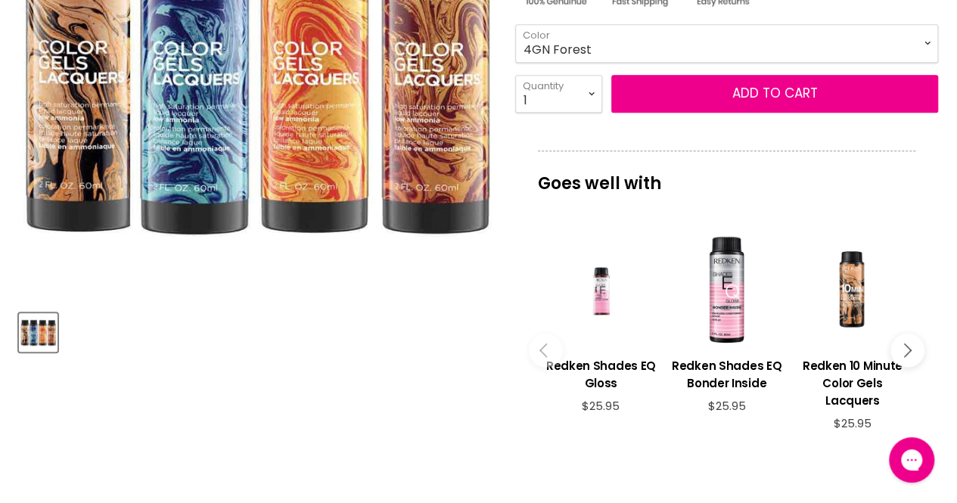
click at [422, 379] on article "Click or scroll to zoom Tap or pinch to zoom Redken Color Gel Lacquers No revie…" at bounding box center [478, 306] width 919 height 963
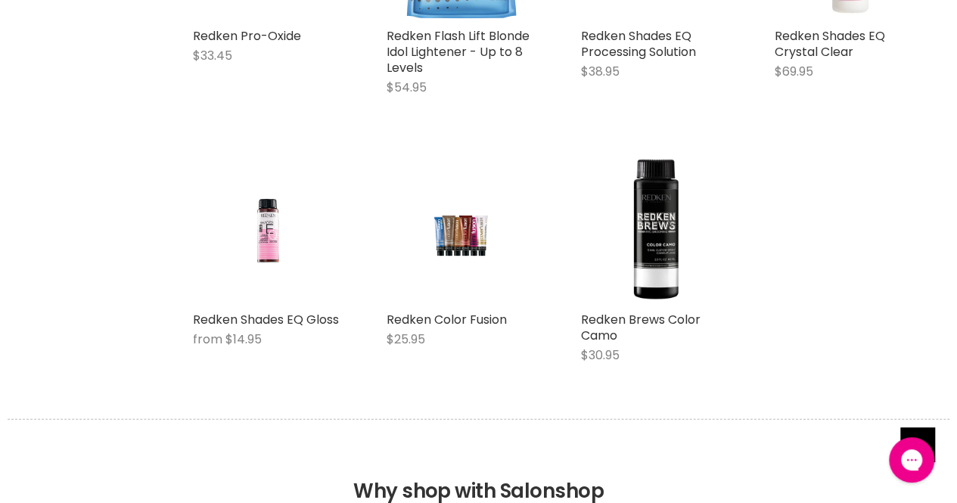
scroll to position [1556, 0]
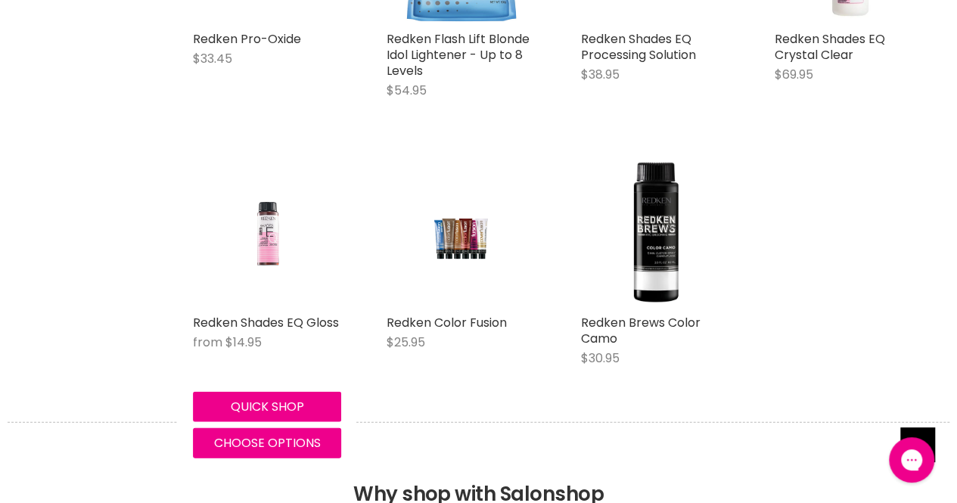
click at [272, 278] on img "Main content" at bounding box center [267, 232] width 99 height 148
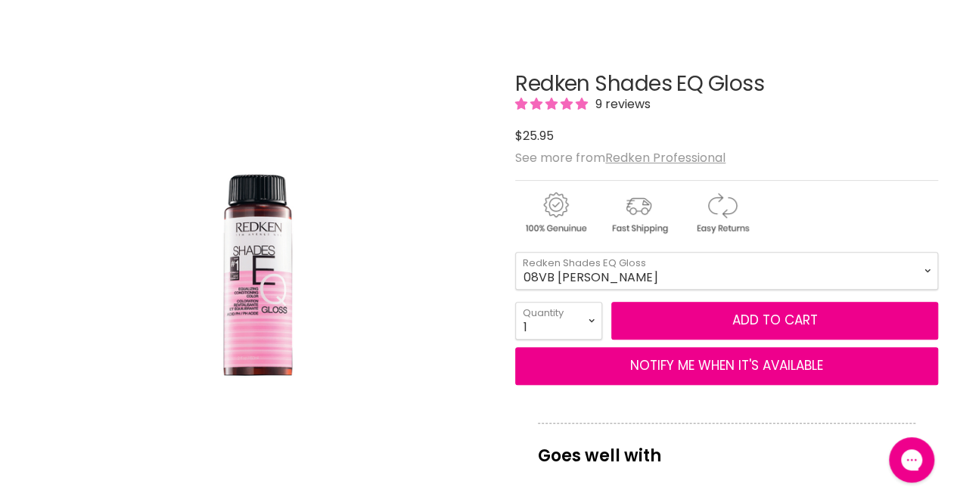
scroll to position [177, 0]
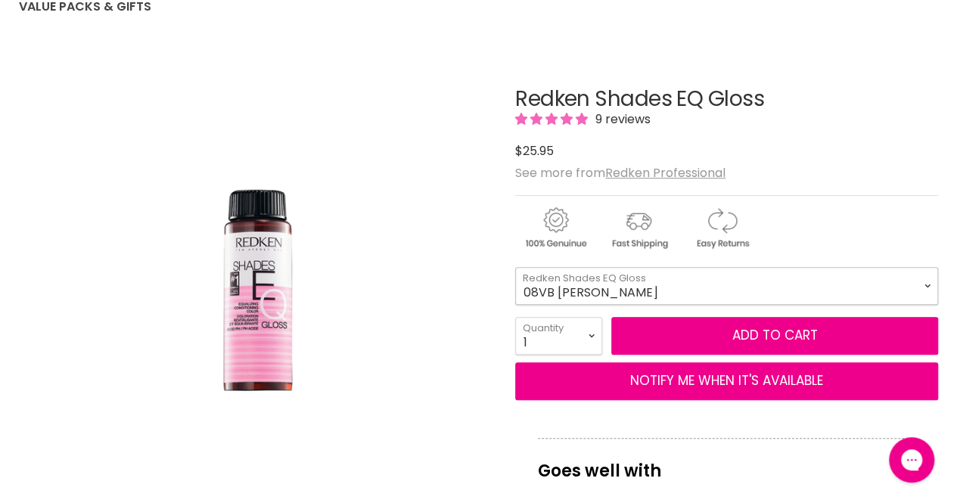
click at [594, 286] on select "08VB Violet Frost 05V Cosmic Violet 06VB Violet Lagoon 04NA Storm Cloud 06NA Gr…" at bounding box center [726, 286] width 423 height 38
click at [515, 267] on select "08VB Violet Frost 05V Cosmic Violet 06VB Violet Lagoon 04NA Storm Cloud 06NA Gr…" at bounding box center [726, 286] width 423 height 38
click at [652, 294] on select "08VB Violet Frost 05V Cosmic Violet 06VB Violet Lagoon 04NA Storm Cloud 06NA Gr…" at bounding box center [726, 286] width 423 height 38
click at [515, 267] on select "08VB Violet Frost 05V Cosmic Violet 06VB Violet Lagoon 04NA Storm Cloud 06NA Gr…" at bounding box center [726, 286] width 423 height 38
select select "05V Cosmic Violet"
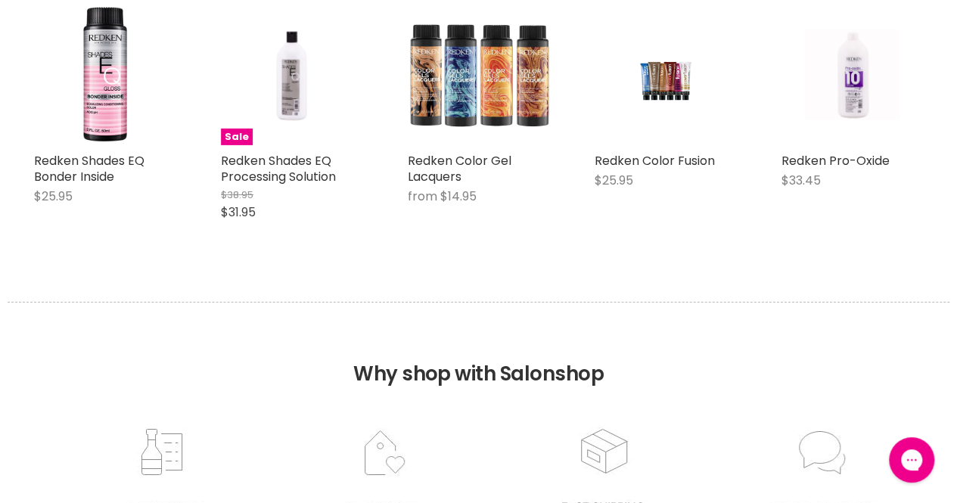
scroll to position [2423, 0]
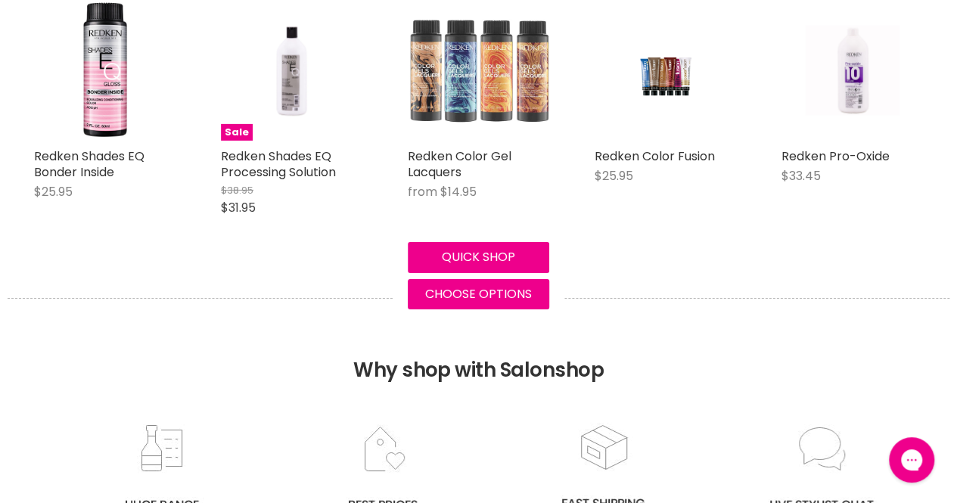
click at [460, 66] on img "Main content" at bounding box center [478, 69] width 141 height 141
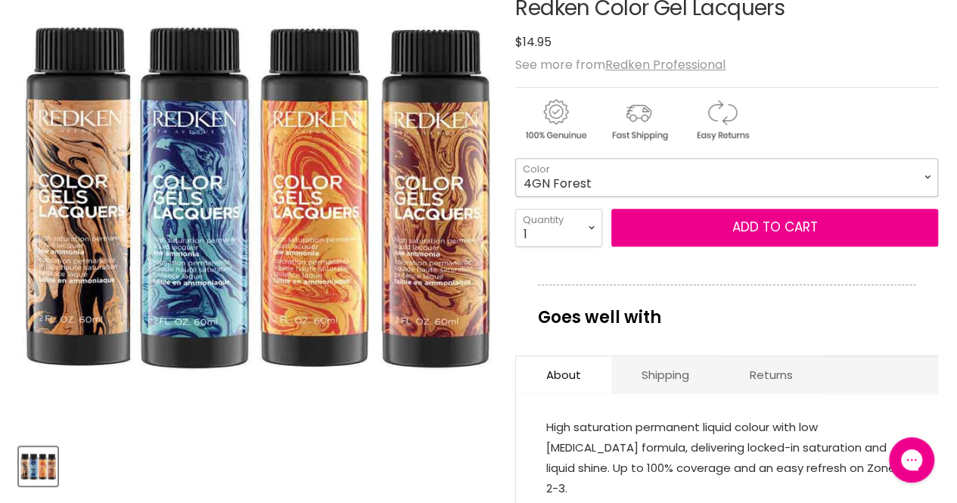
click at [617, 169] on select "4GN Forest 6GN [PERSON_NAME] 8GN Ivy 3N Espresso 4N Chicory 5N Walnut 6N Moroca…" at bounding box center [726, 177] width 423 height 38
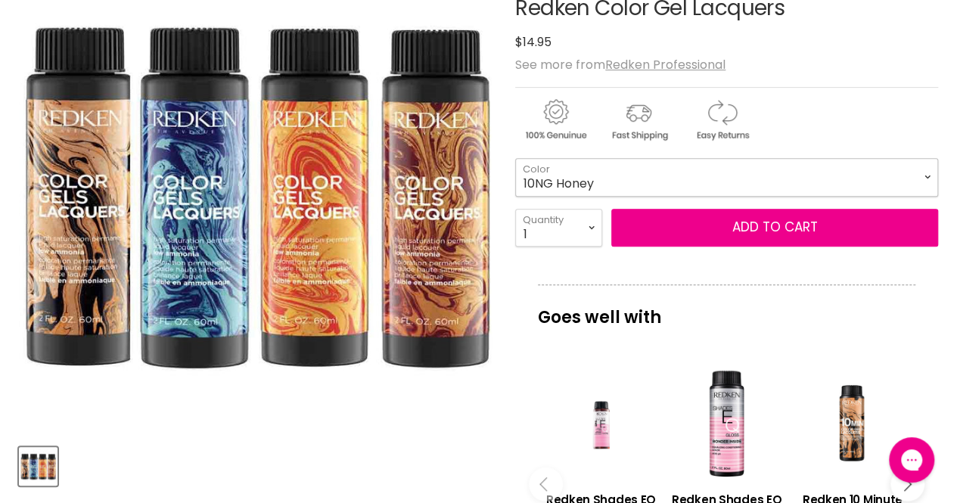
click at [515, 158] on select "4GN Forest 6GN [PERSON_NAME] 8GN Ivy 3N Espresso 4N Chicory 5N Walnut 6N Moroca…" at bounding box center [726, 177] width 423 height 38
select select "10NG Honey"
